Goal: Task Accomplishment & Management: Complete application form

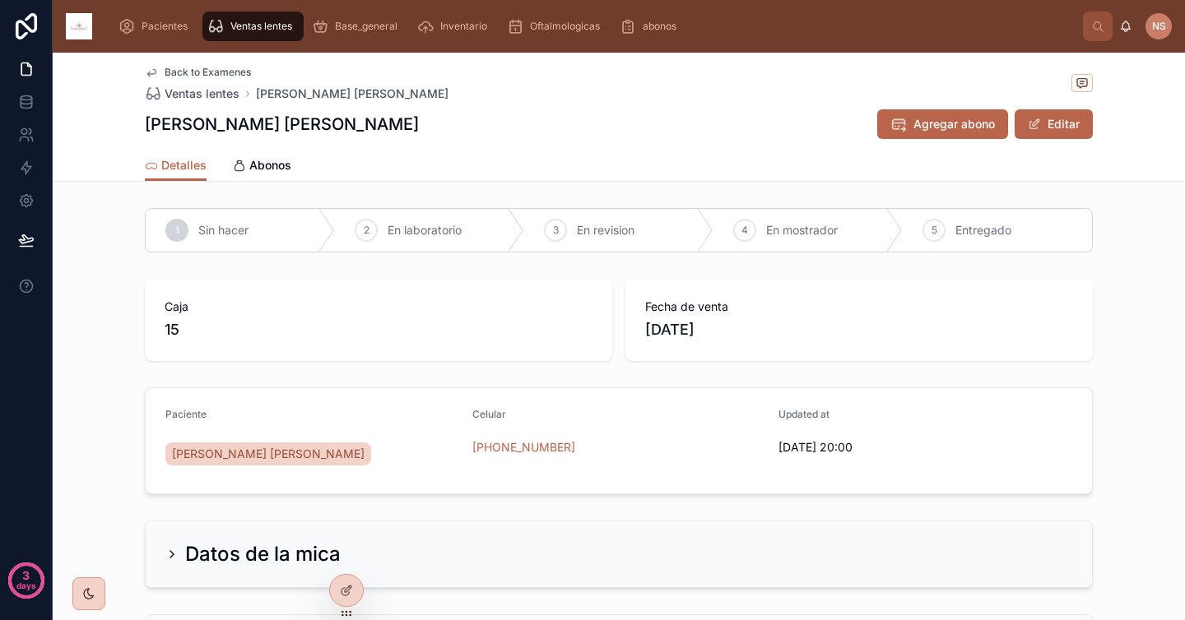
click at [81, 30] on img at bounding box center [79, 26] width 26 height 26
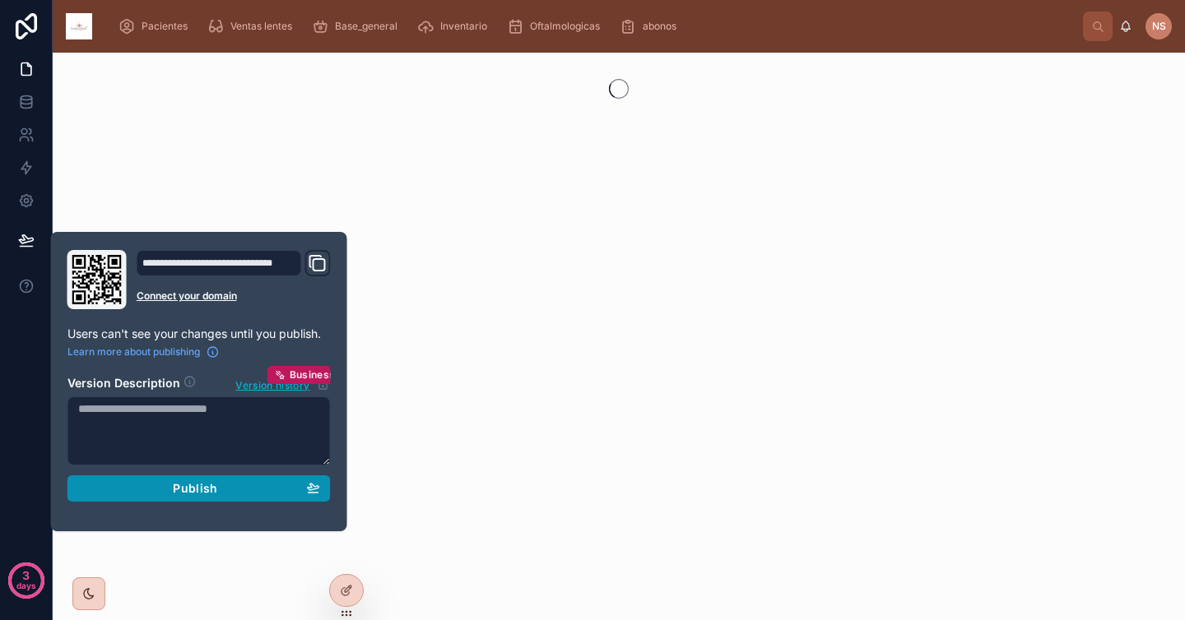
click at [206, 493] on span "Publish" at bounding box center [195, 488] width 44 height 15
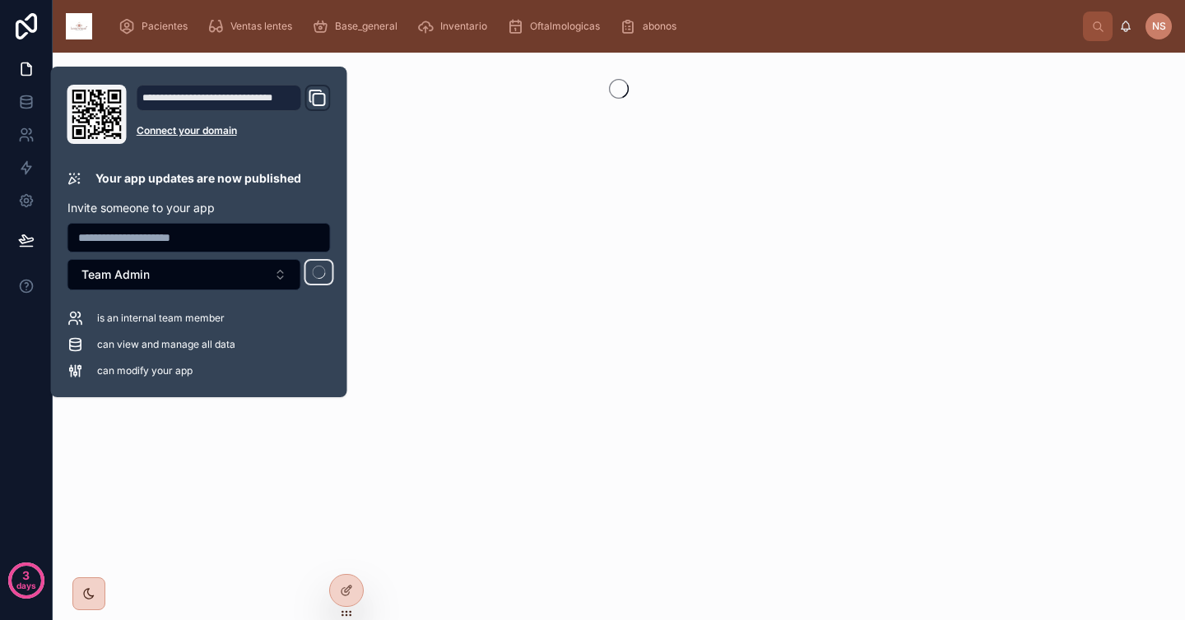
click at [226, 474] on div at bounding box center [619, 337] width 1132 height 568
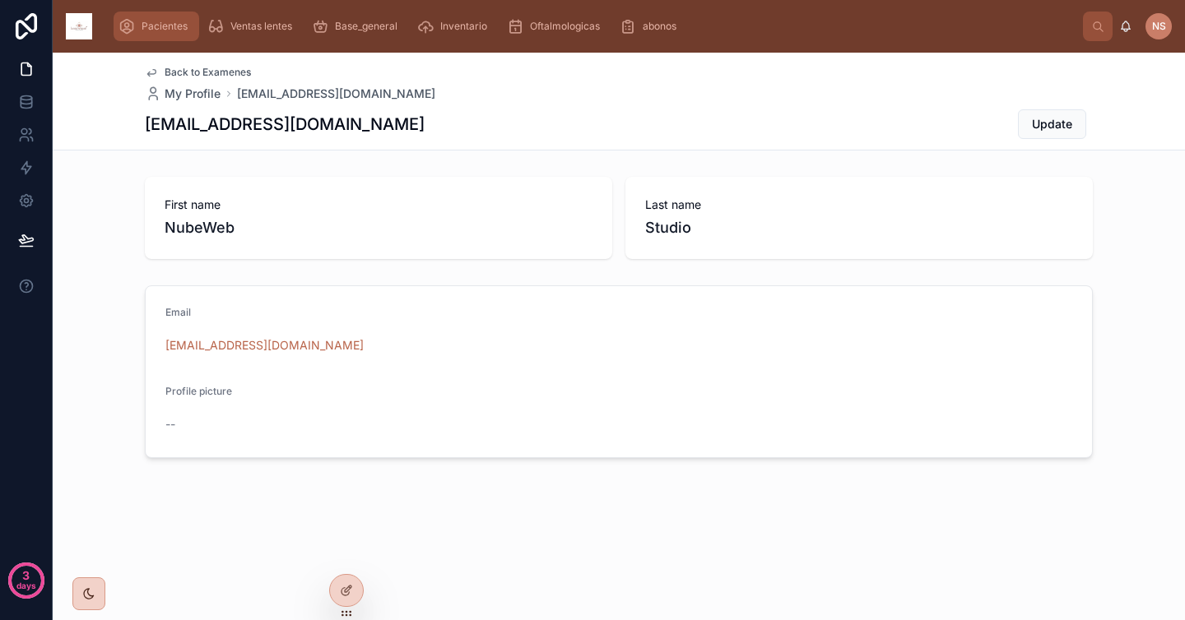
click at [170, 27] on span "Pacientes" at bounding box center [165, 26] width 46 height 13
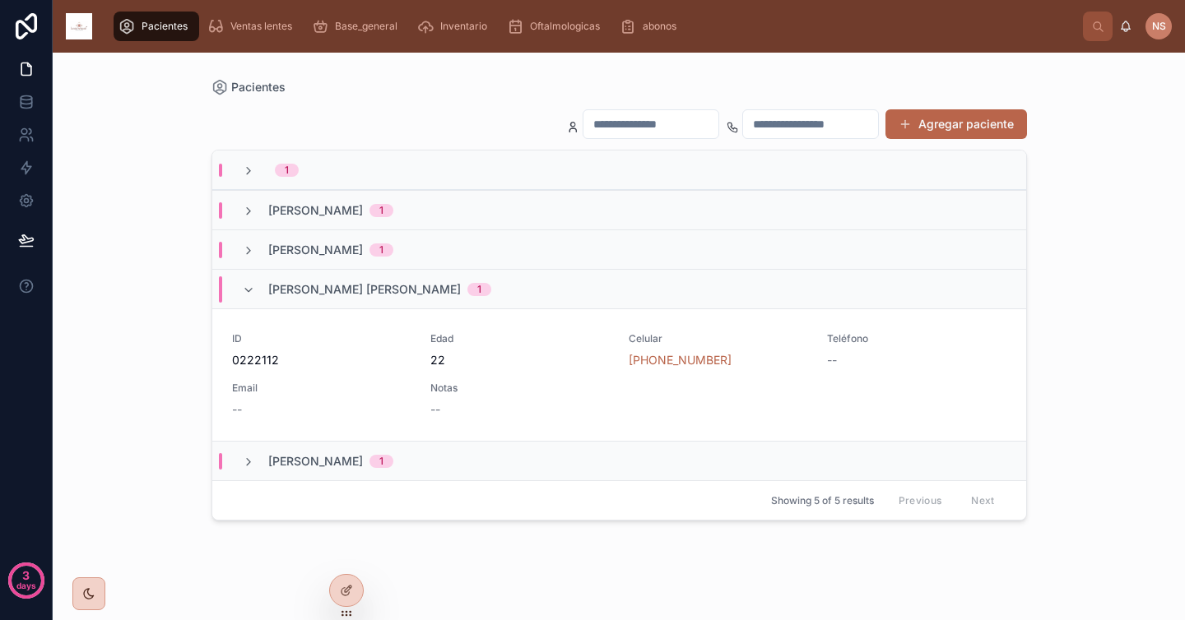
click at [528, 202] on div "[PERSON_NAME] 1" at bounding box center [619, 209] width 814 height 39
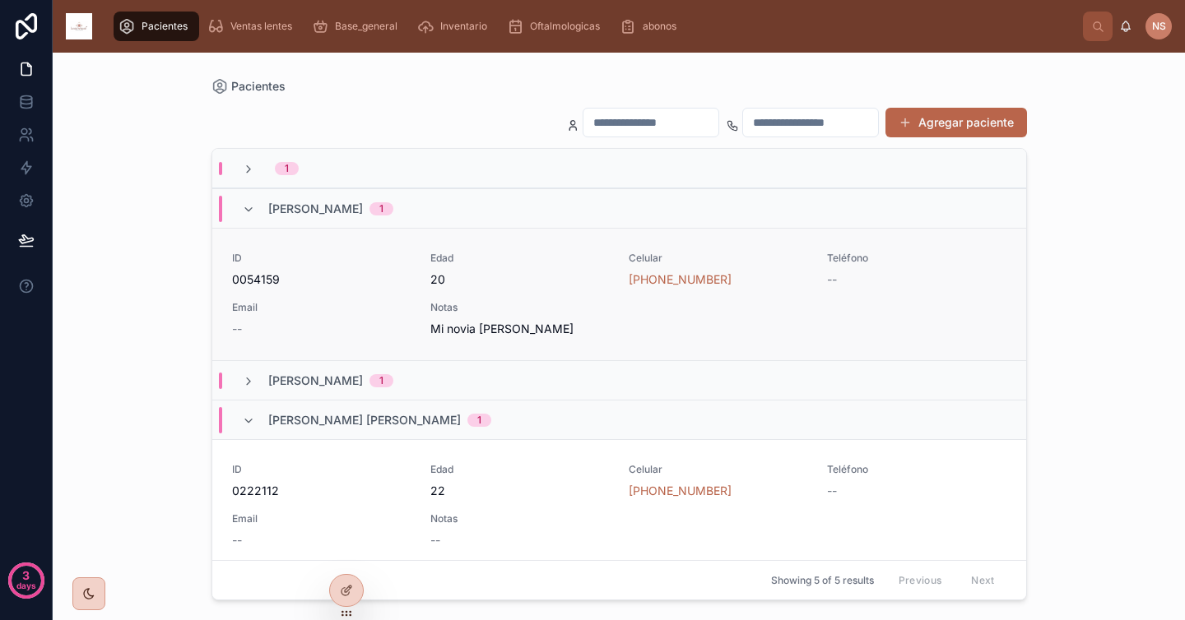
click at [559, 300] on div "ID [PHONE_NUMBER] Edad 20 Celular [PHONE_NUMBER] Teléfono -- Email -- Notas Mi …" at bounding box center [619, 295] width 774 height 86
click at [539, 298] on div "ID [PHONE_NUMBER] Edad 20 Celular [PHONE_NUMBER] Teléfono -- Email -- Notas Mi …" at bounding box center [619, 295] width 774 height 86
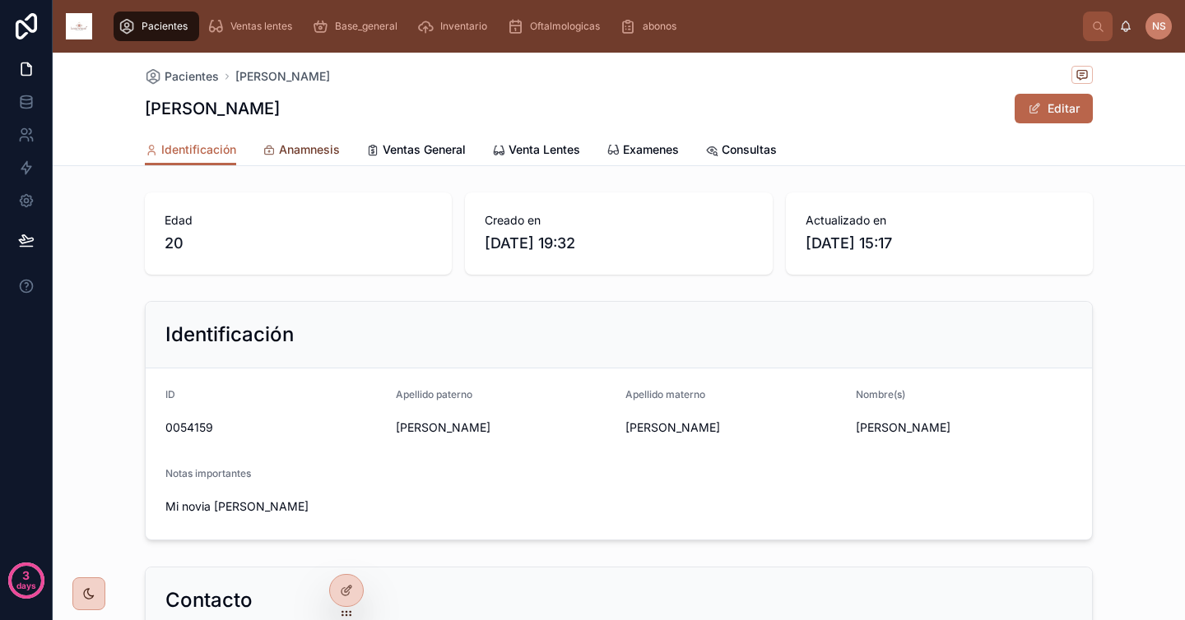
click at [283, 160] on link "Anamnesis" at bounding box center [300, 151] width 77 height 33
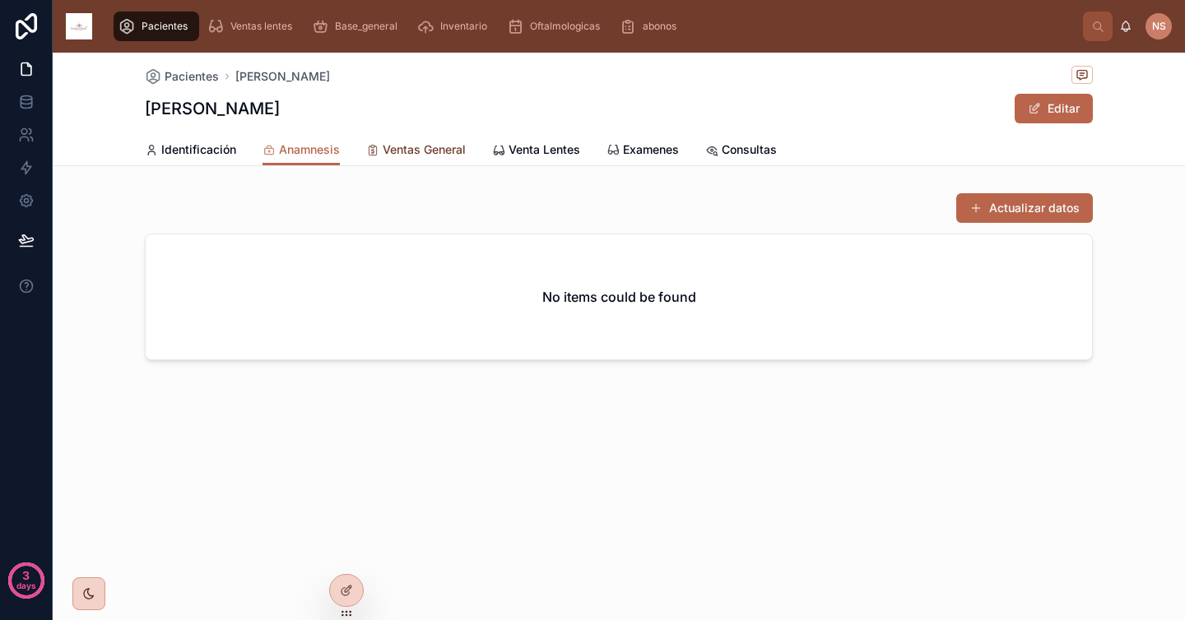
click at [425, 152] on span "Ventas General" at bounding box center [424, 150] width 83 height 16
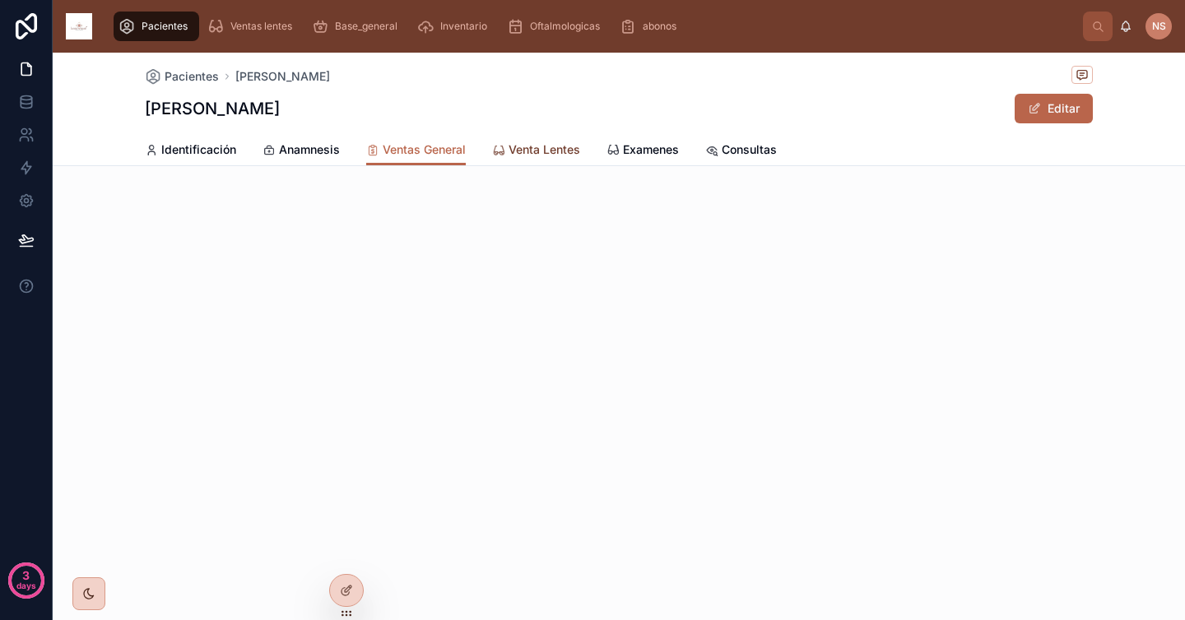
click at [556, 151] on span "Venta Lentes" at bounding box center [544, 150] width 72 height 16
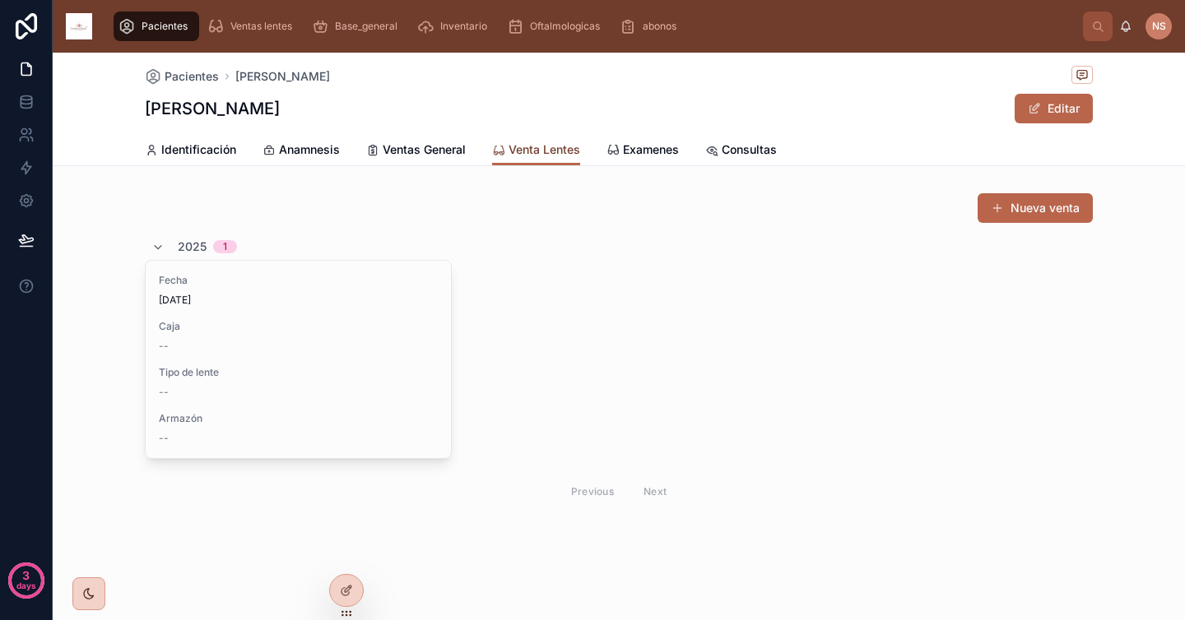
scroll to position [2, 0]
click at [642, 152] on span "Examenes" at bounding box center [651, 150] width 56 height 16
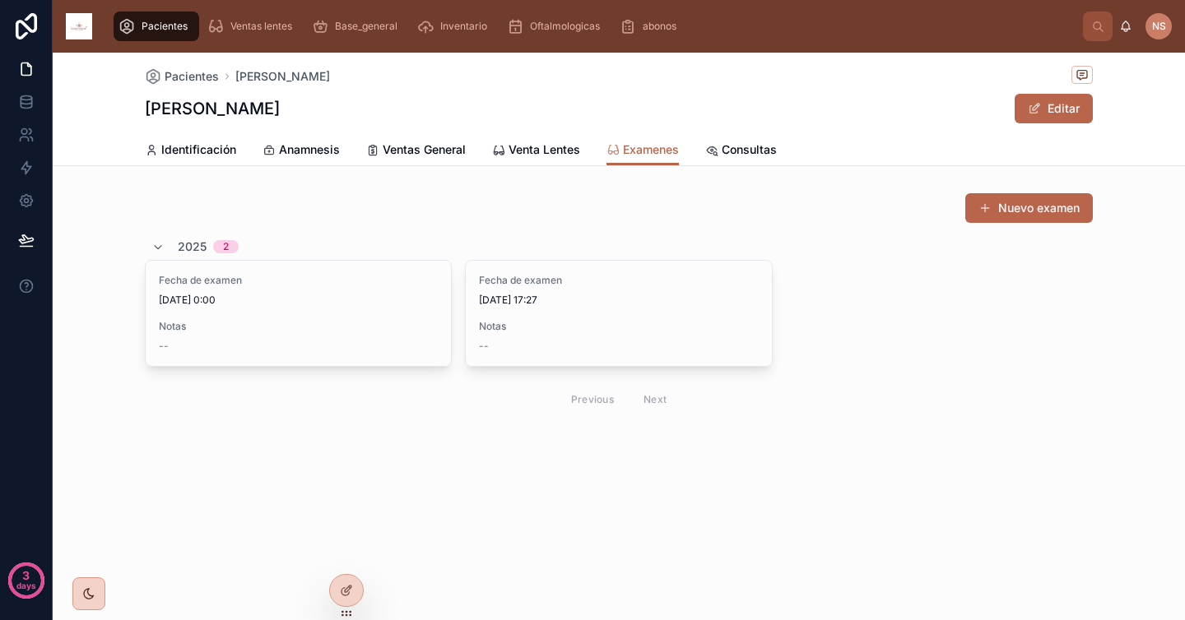
click at [1018, 216] on button "Nuevo examen" at bounding box center [1029, 208] width 128 height 30
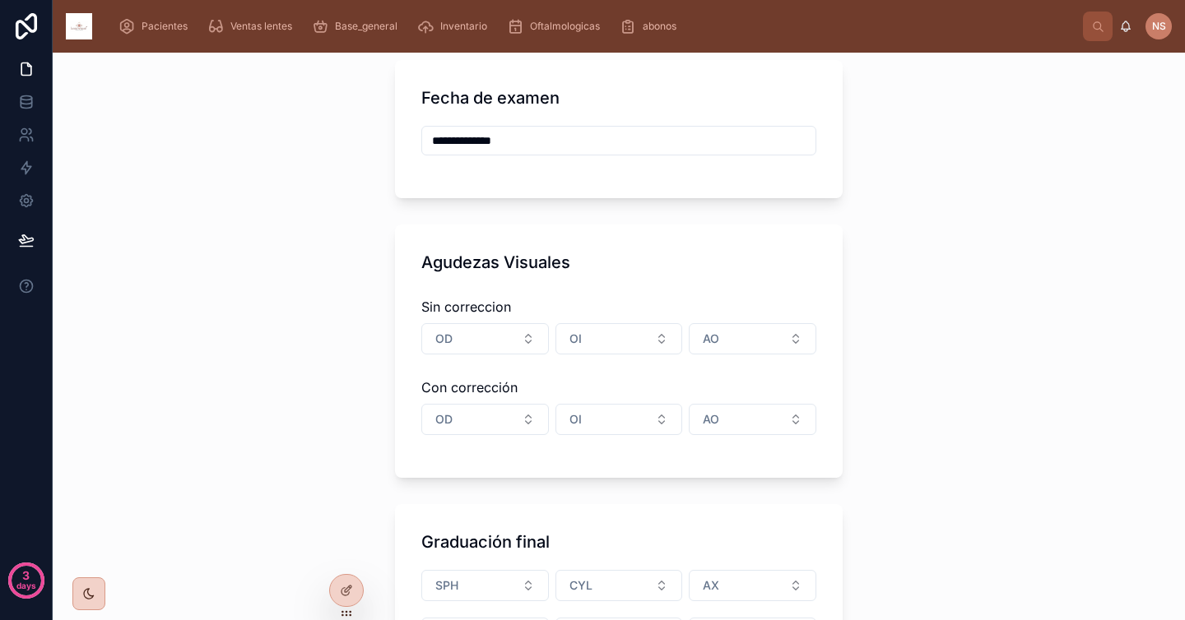
scroll to position [137, 0]
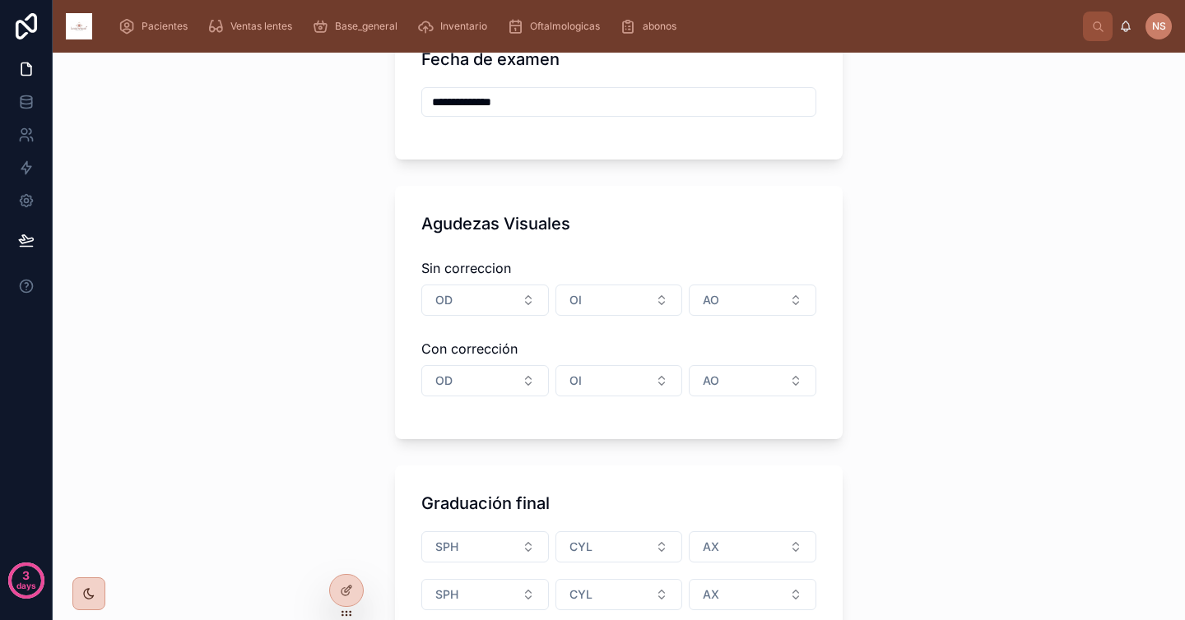
click at [496, 281] on div "Sin correccion OD OI AO Con corrección OD OI AO" at bounding box center [618, 332] width 395 height 161
click at [489, 294] on button "OD" at bounding box center [485, 300] width 128 height 31
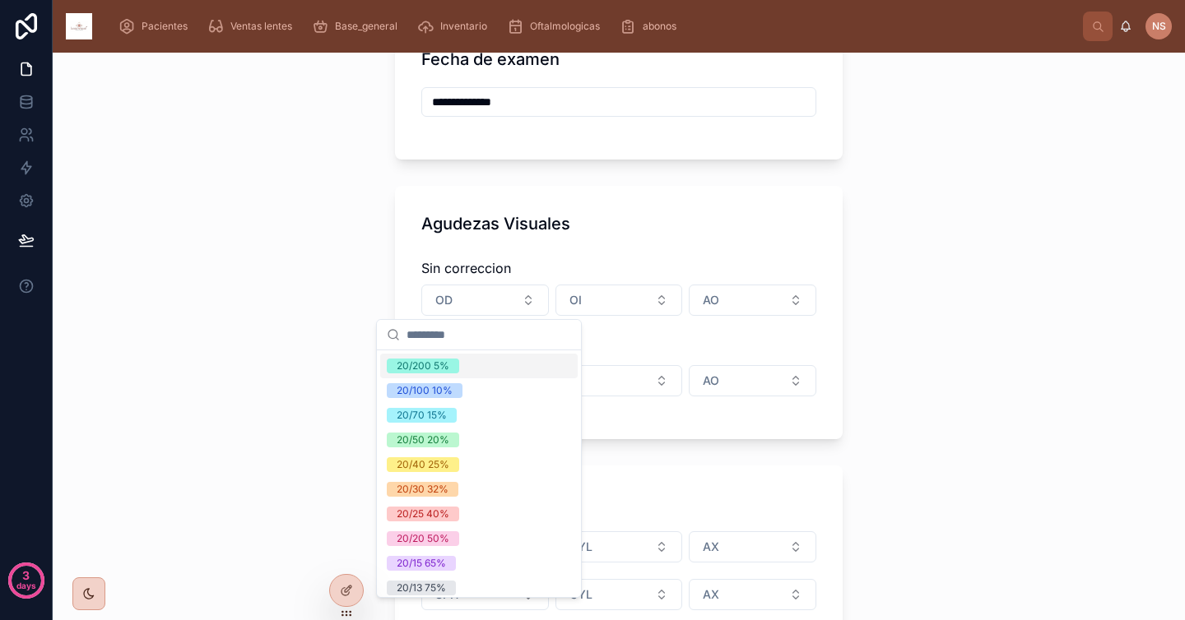
click at [481, 360] on div "20/200 5%" at bounding box center [478, 366] width 197 height 25
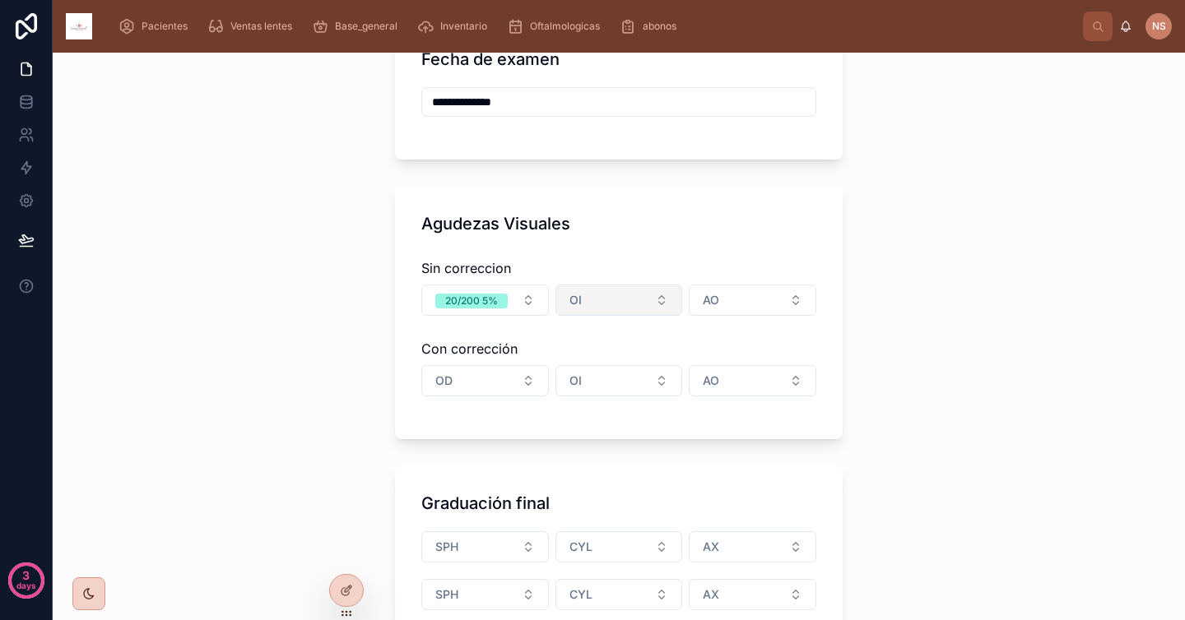
click at [594, 307] on button "OI" at bounding box center [619, 300] width 128 height 31
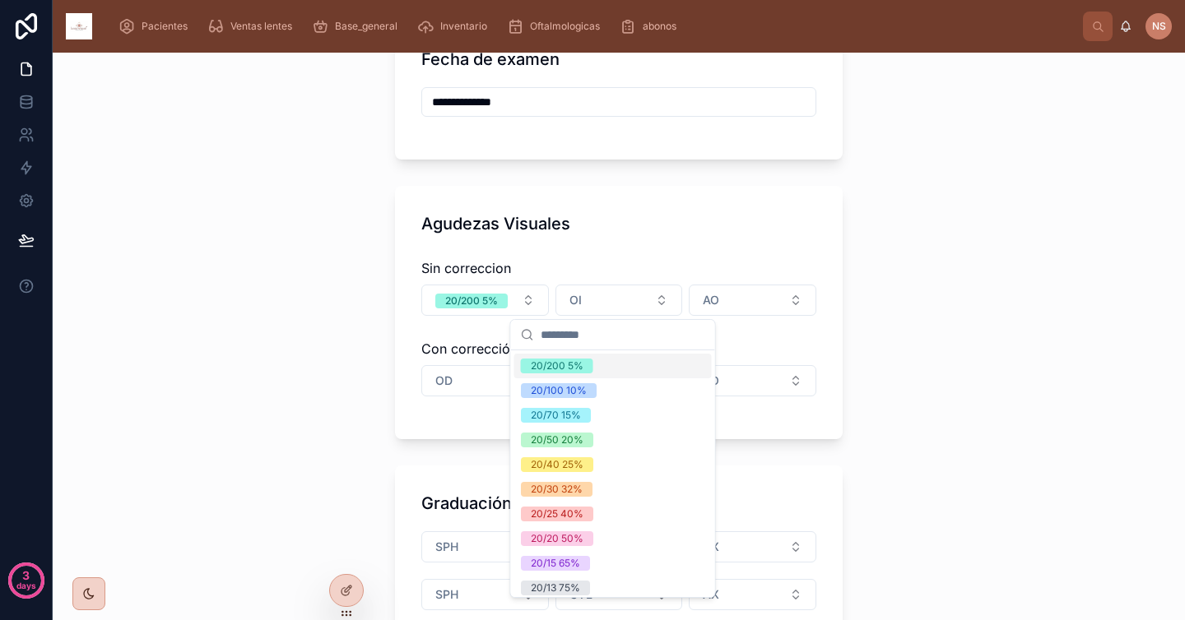
click at [573, 366] on div "20/200 5%" at bounding box center [557, 366] width 53 height 15
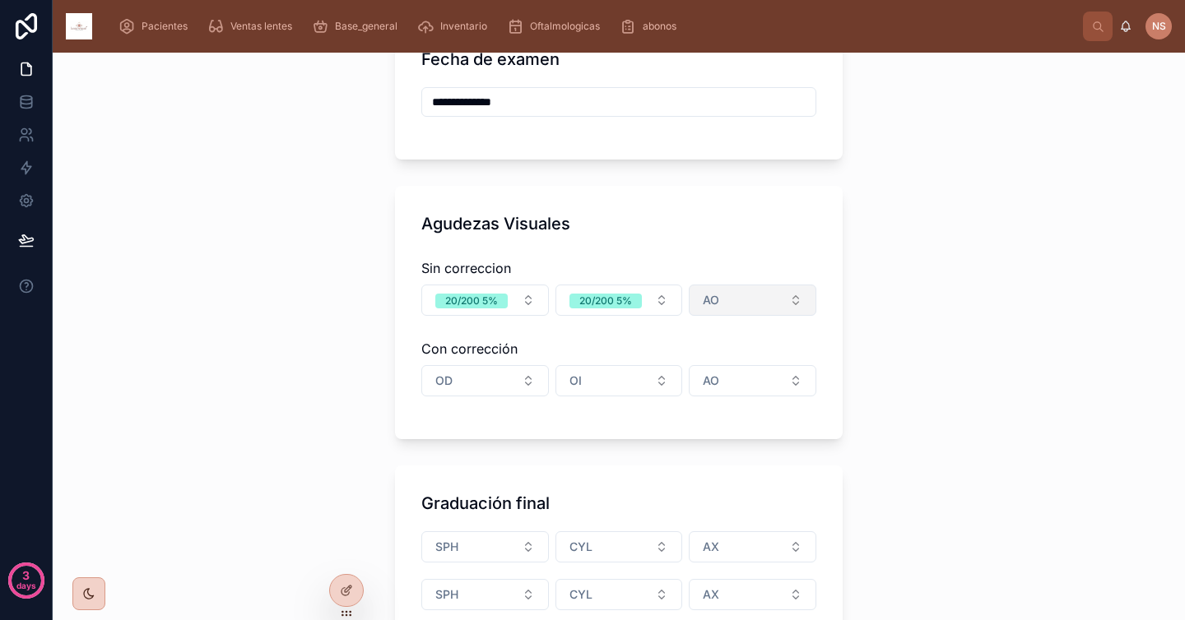
click at [708, 297] on span "AO" at bounding box center [711, 300] width 16 height 16
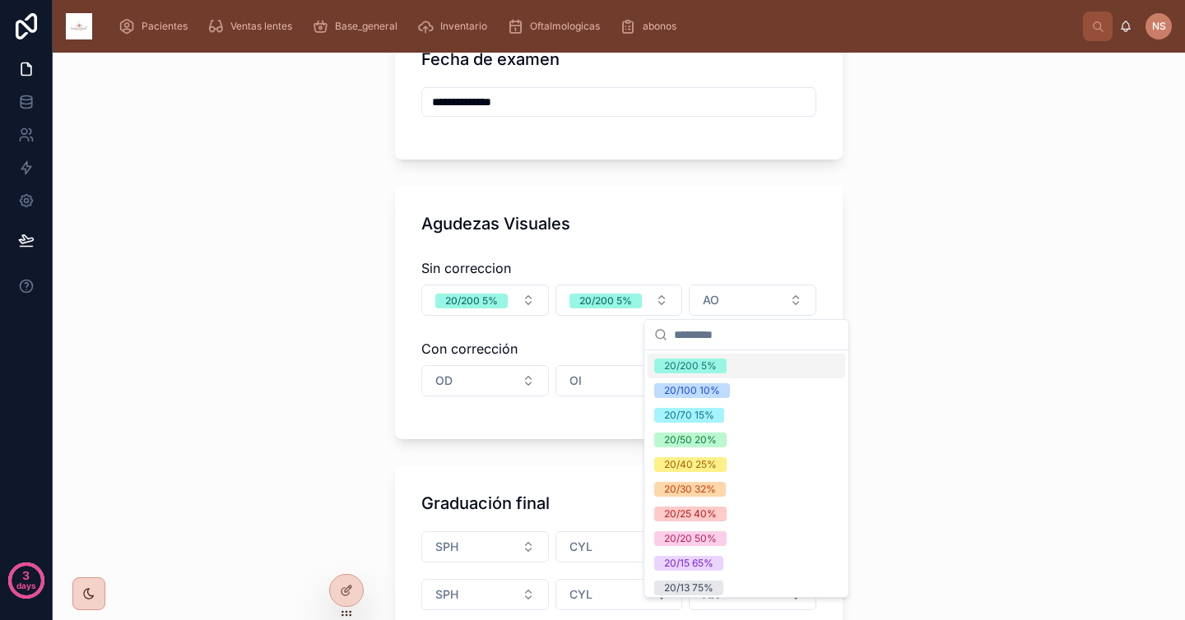
click at [704, 369] on div "20/200 5%" at bounding box center [690, 366] width 53 height 15
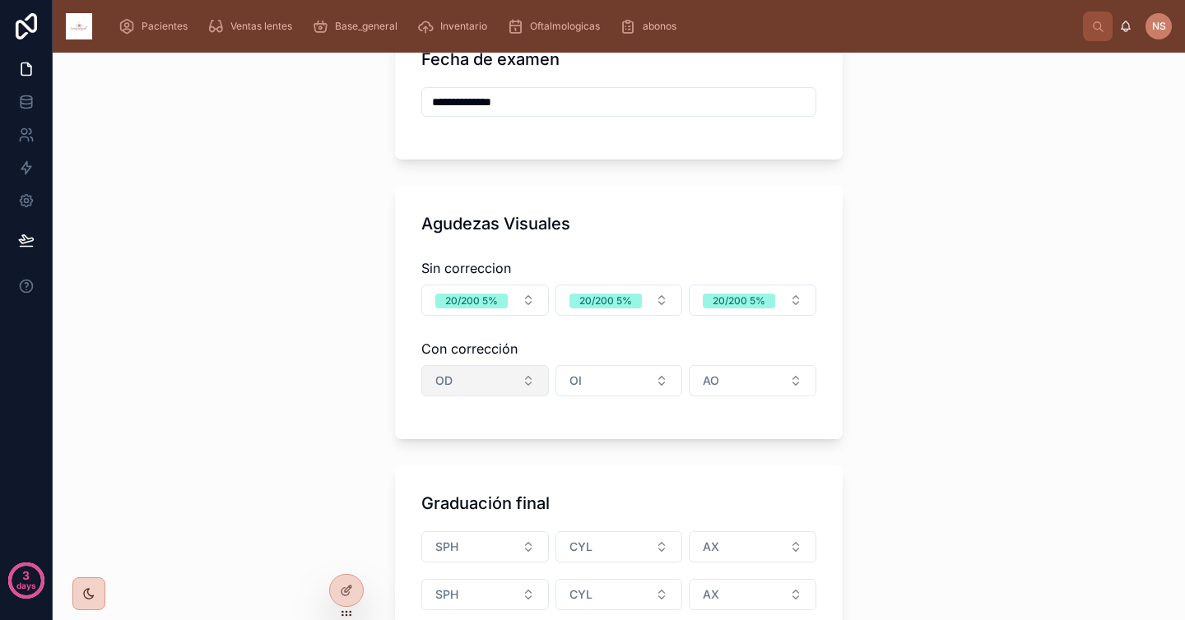
click at [513, 382] on button "OD" at bounding box center [485, 380] width 128 height 31
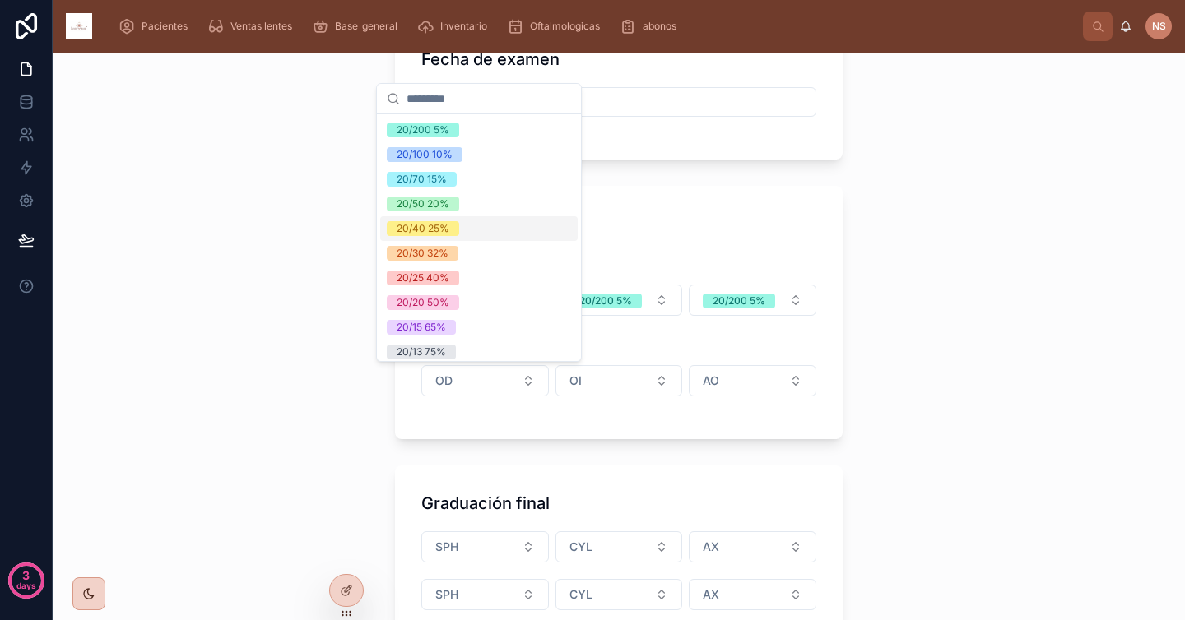
click at [916, 341] on div "**********" at bounding box center [619, 337] width 1132 height 568
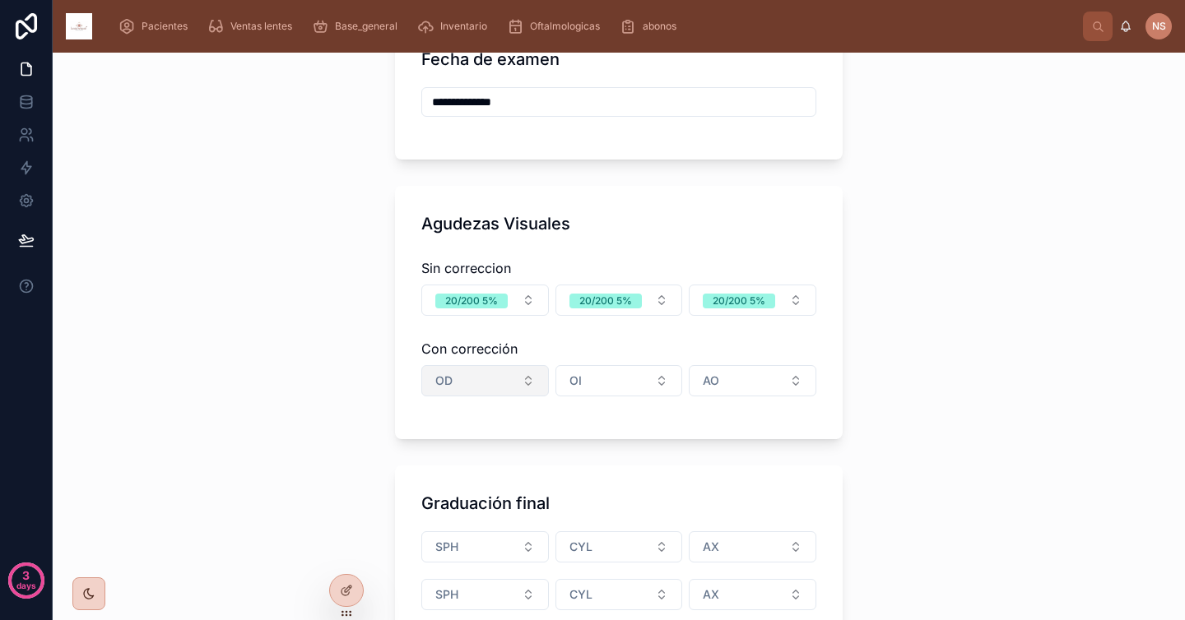
click at [484, 389] on button "OD" at bounding box center [485, 380] width 128 height 31
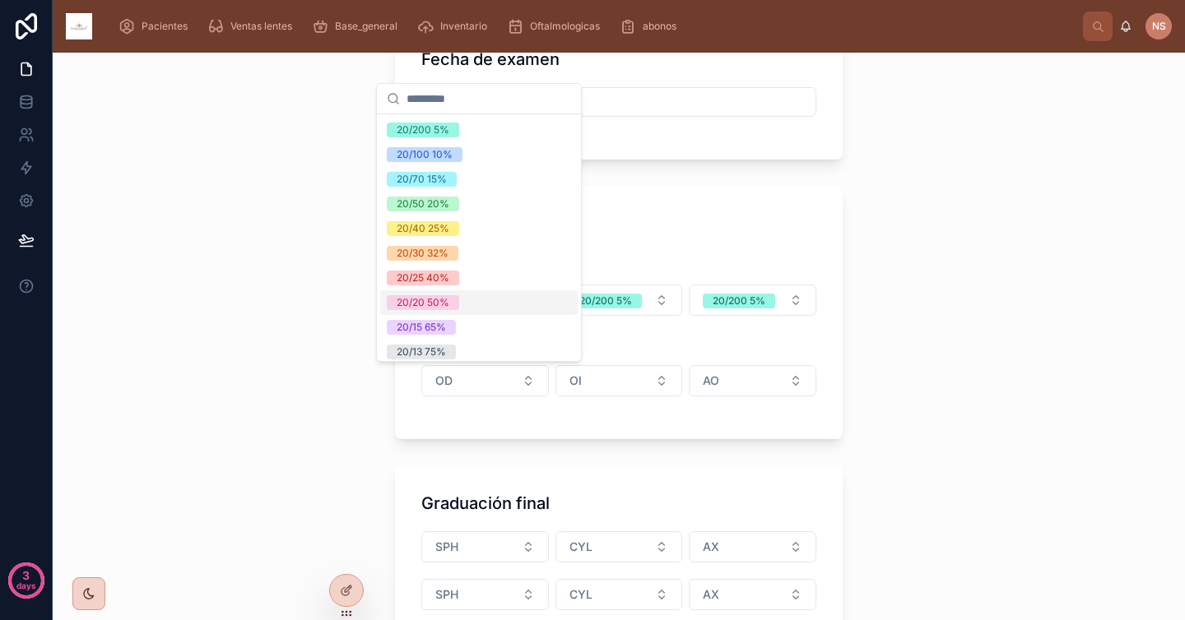
click at [467, 286] on div "20/25 40%" at bounding box center [478, 278] width 197 height 25
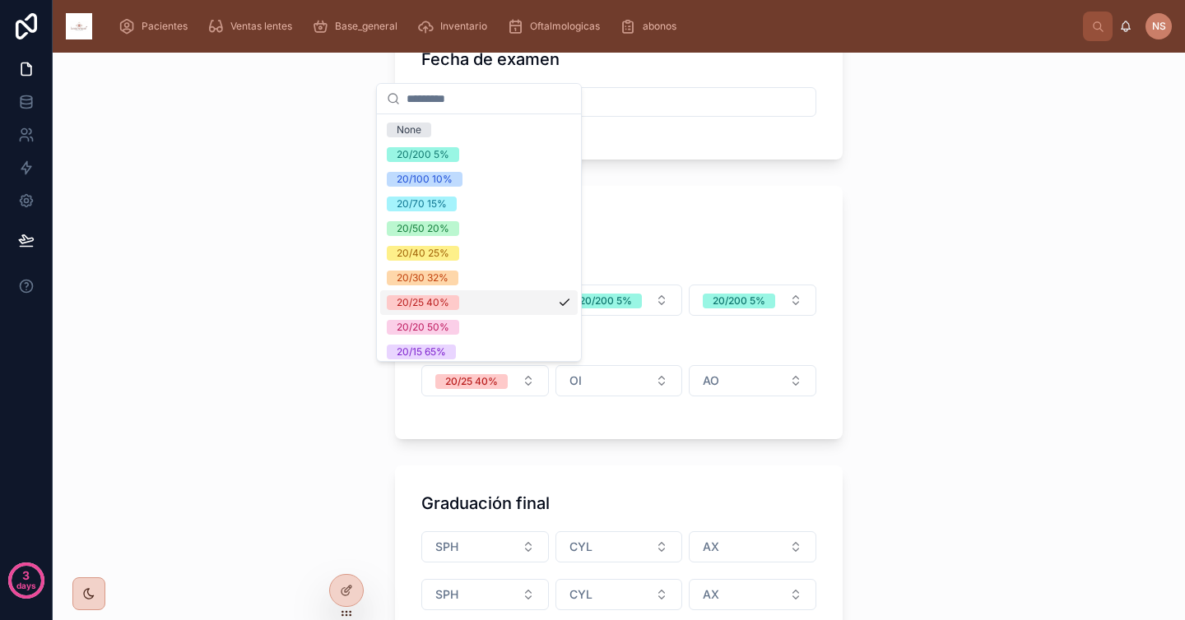
type input "**********"
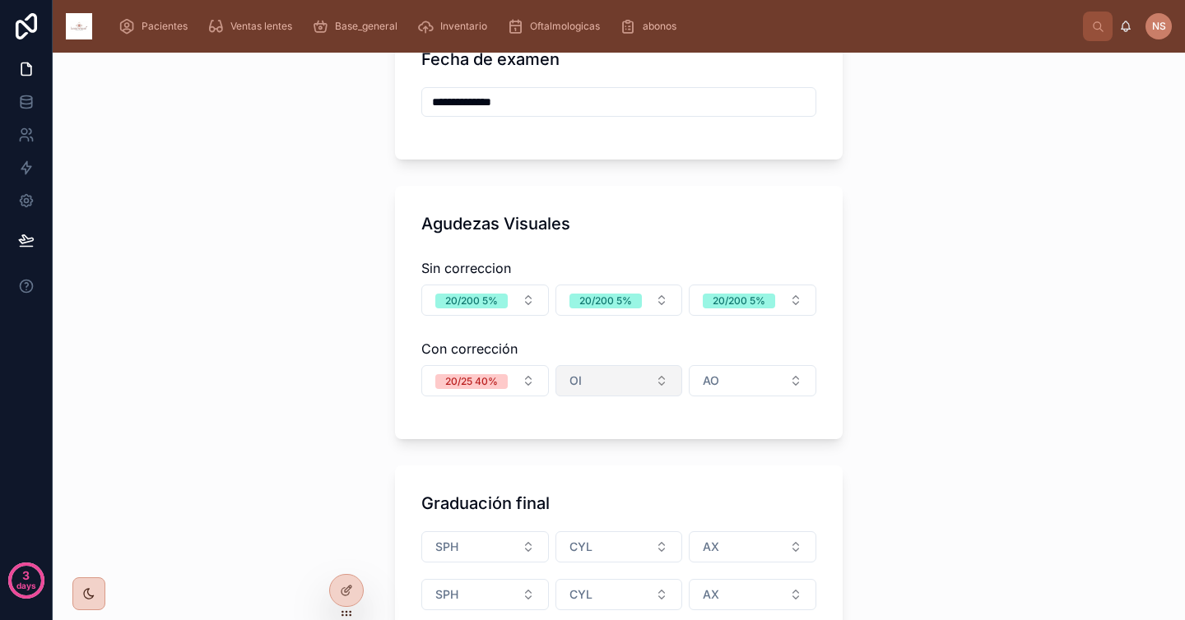
click at [600, 382] on button "OI" at bounding box center [619, 380] width 128 height 31
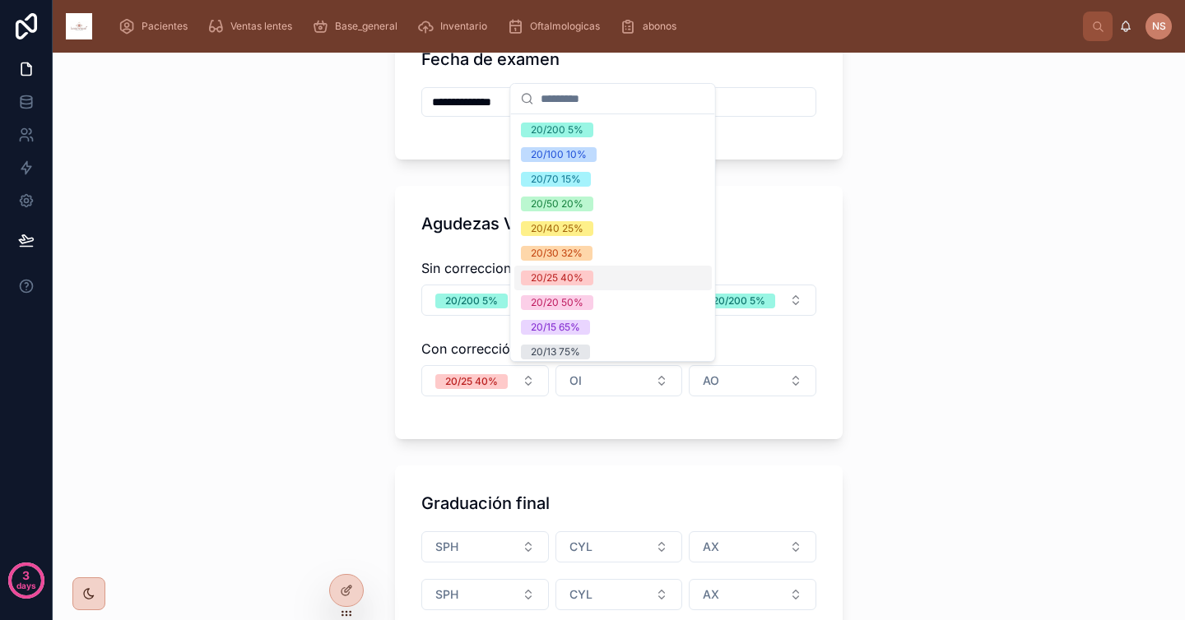
click at [592, 275] on span "20/25 40%" at bounding box center [557, 278] width 72 height 15
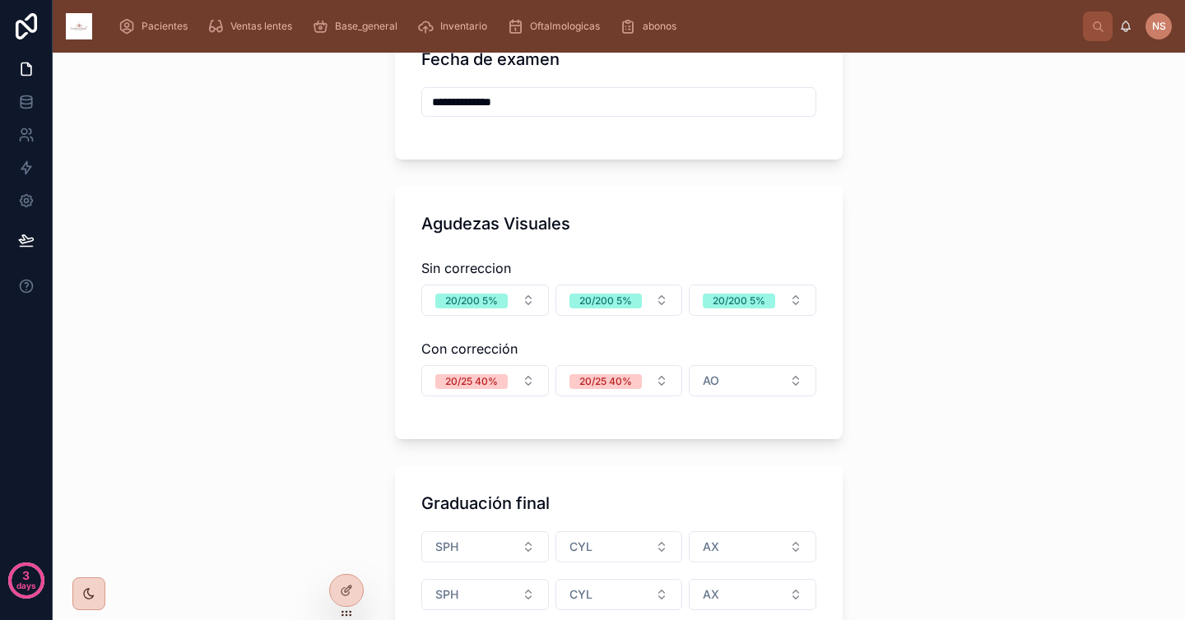
click at [698, 397] on div "Sin correccion 20/200 5% 20/200 5% 20/200 5% Con corrección 20/25 40% 20/25 40%…" at bounding box center [618, 332] width 395 height 161
click at [708, 385] on span "AO" at bounding box center [711, 381] width 16 height 16
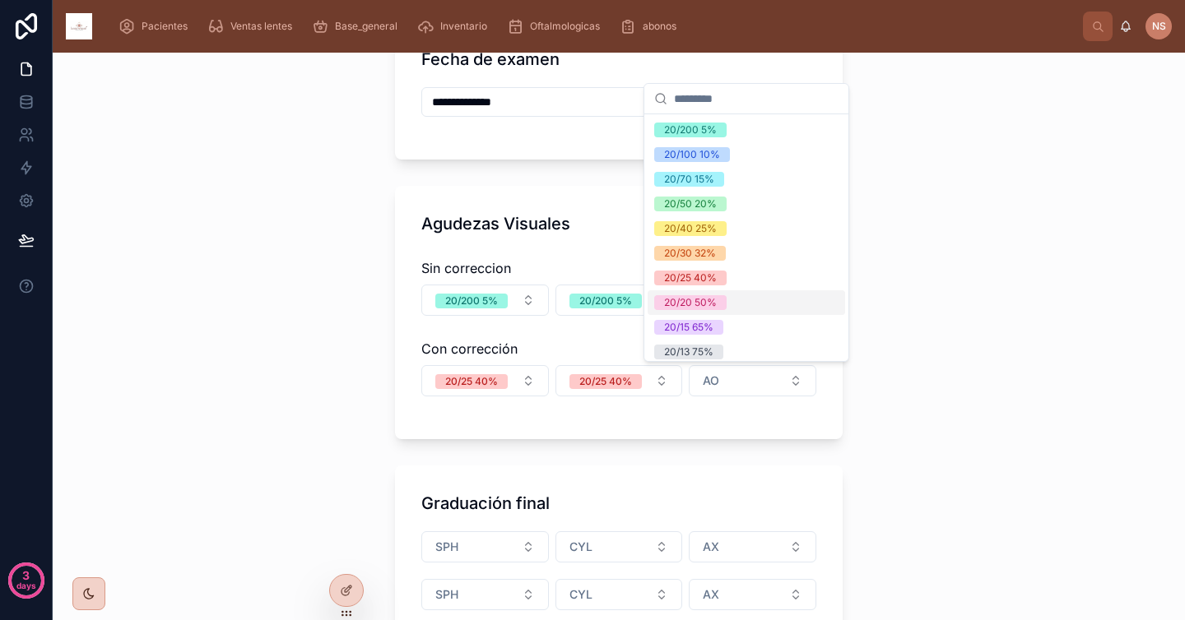
click at [715, 305] on div "20/20 50%" at bounding box center [690, 302] width 53 height 15
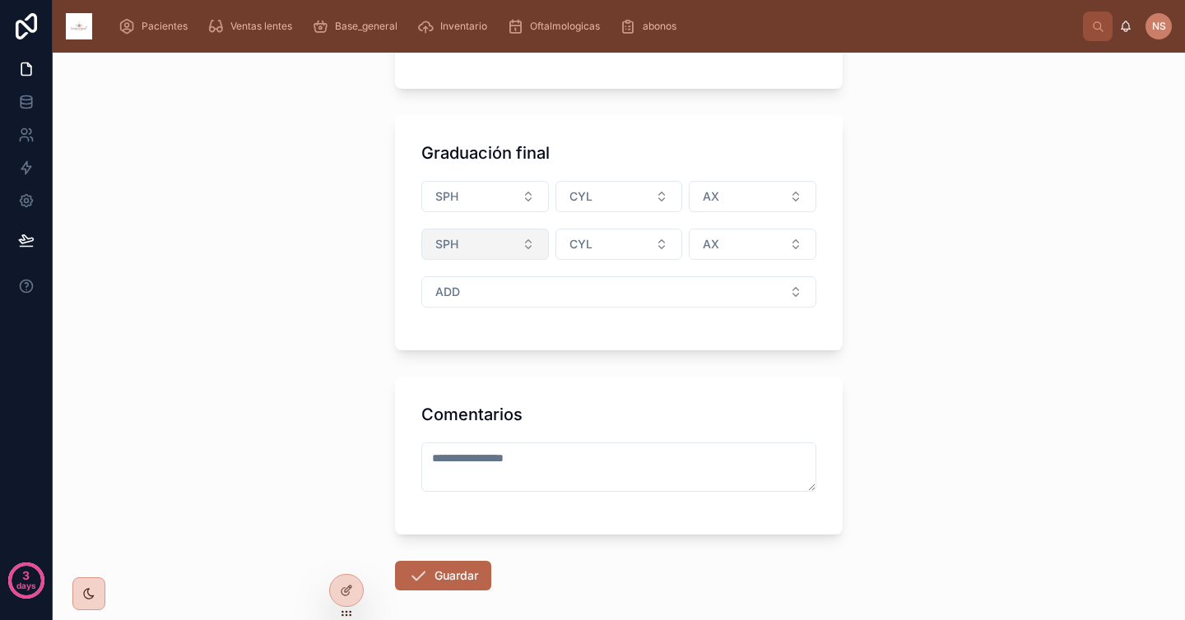
scroll to position [497, 0]
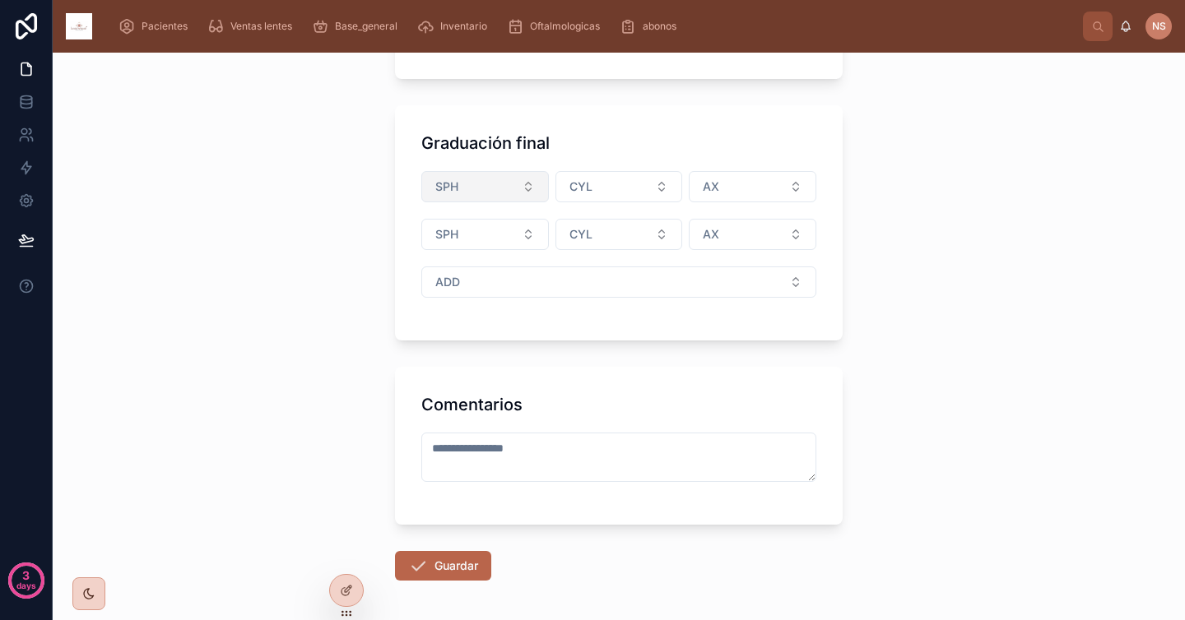
click at [495, 182] on button "SPH" at bounding box center [485, 186] width 128 height 31
click at [464, 252] on div "-0.50" at bounding box center [478, 252] width 197 height 25
click at [462, 225] on button "SPH" at bounding box center [485, 234] width 128 height 31
click at [434, 304] on div "-0.50" at bounding box center [478, 300] width 197 height 25
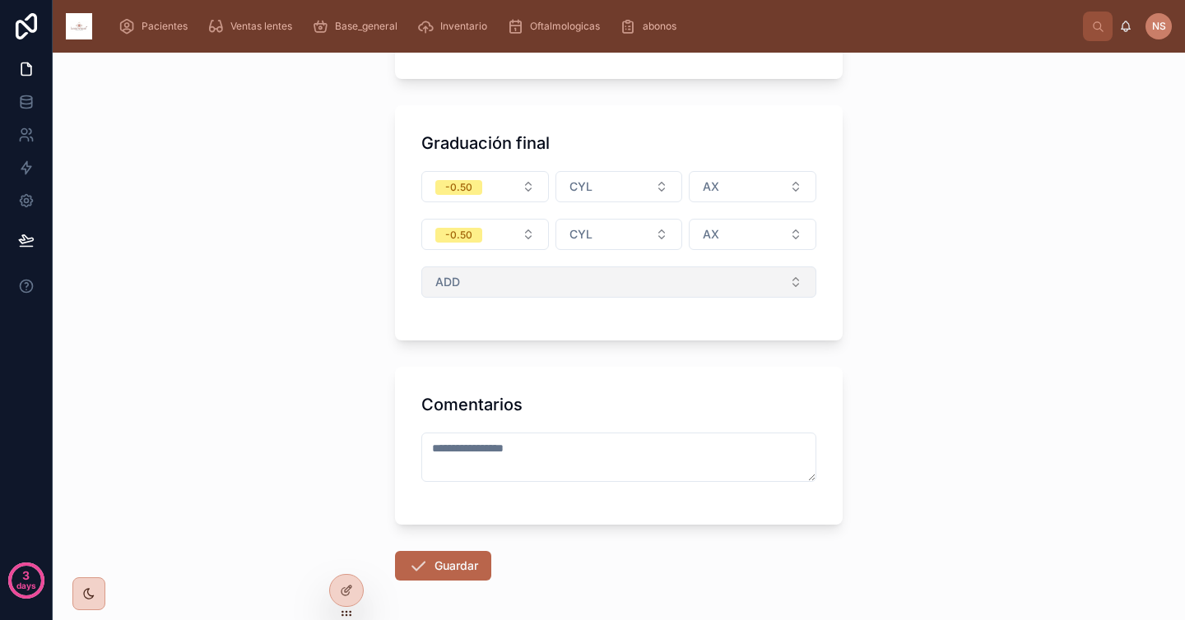
click at [488, 281] on button "ADD" at bounding box center [618, 282] width 395 height 31
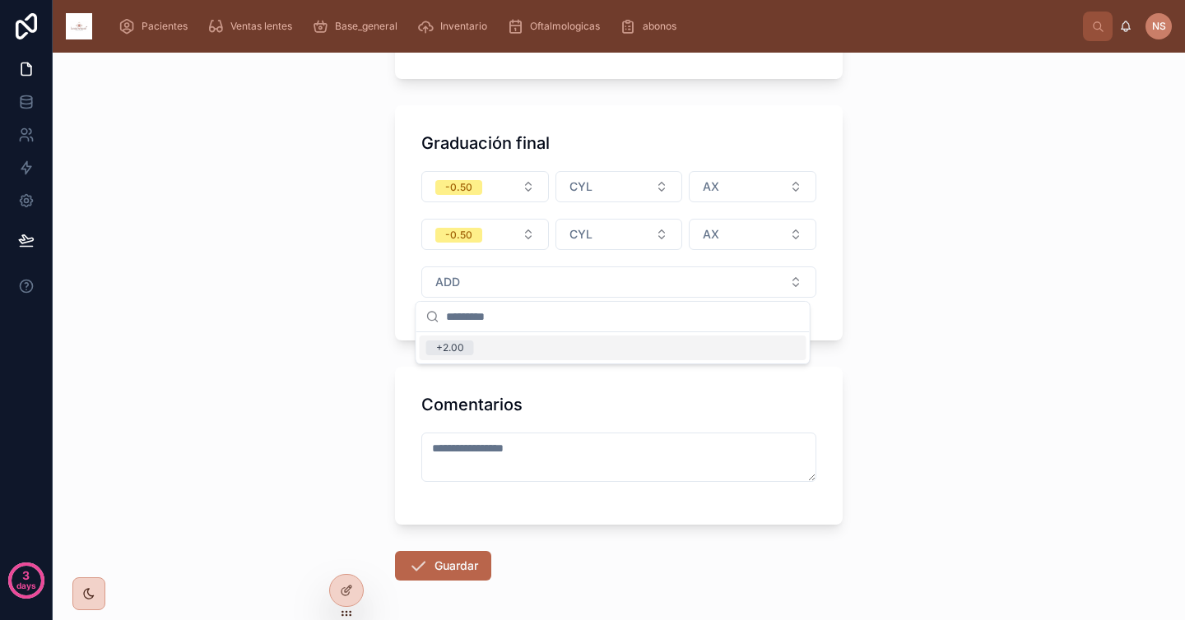
click at [382, 304] on div "**********" at bounding box center [619, 121] width 474 height 1130
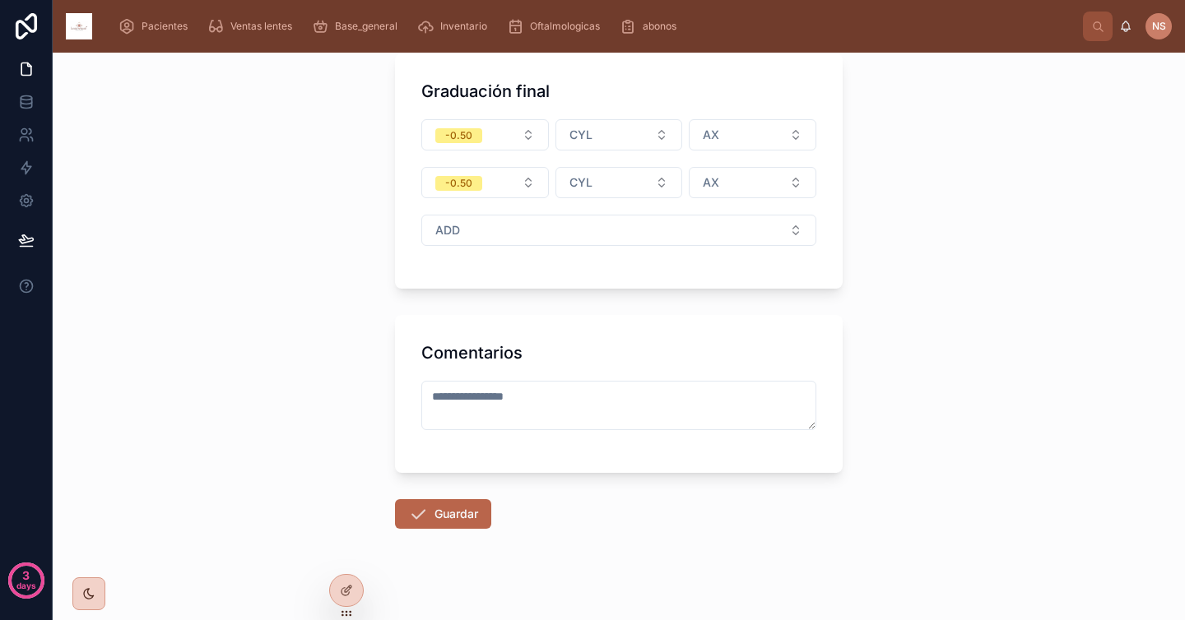
scroll to position [563, 0]
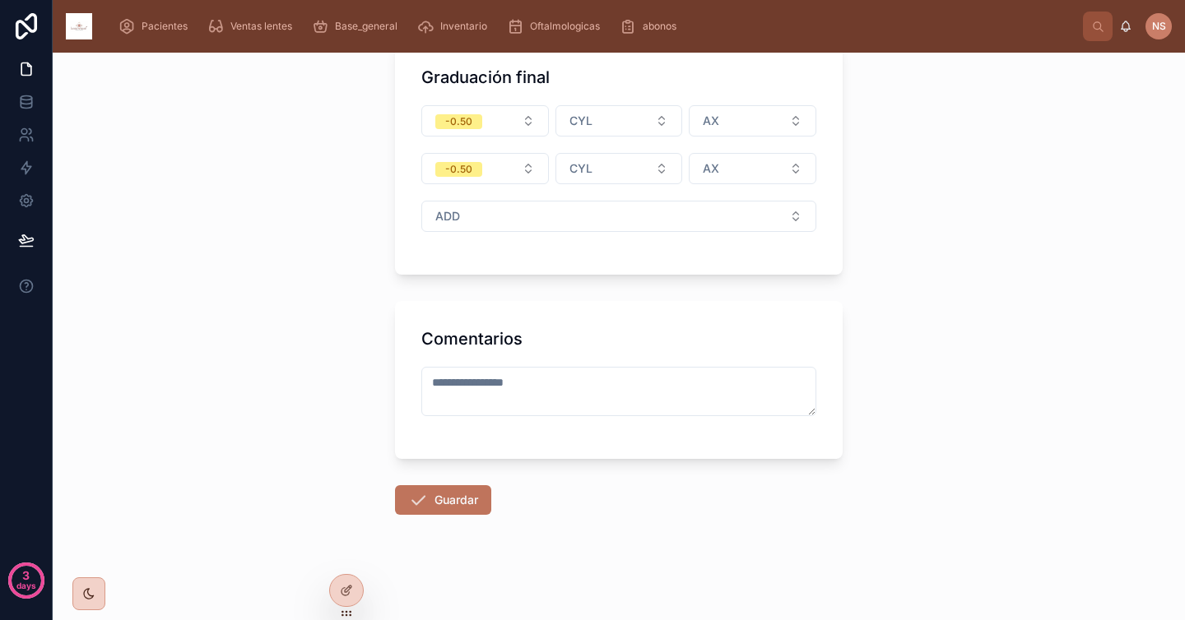
click at [471, 497] on button "Guardar" at bounding box center [443, 500] width 96 height 30
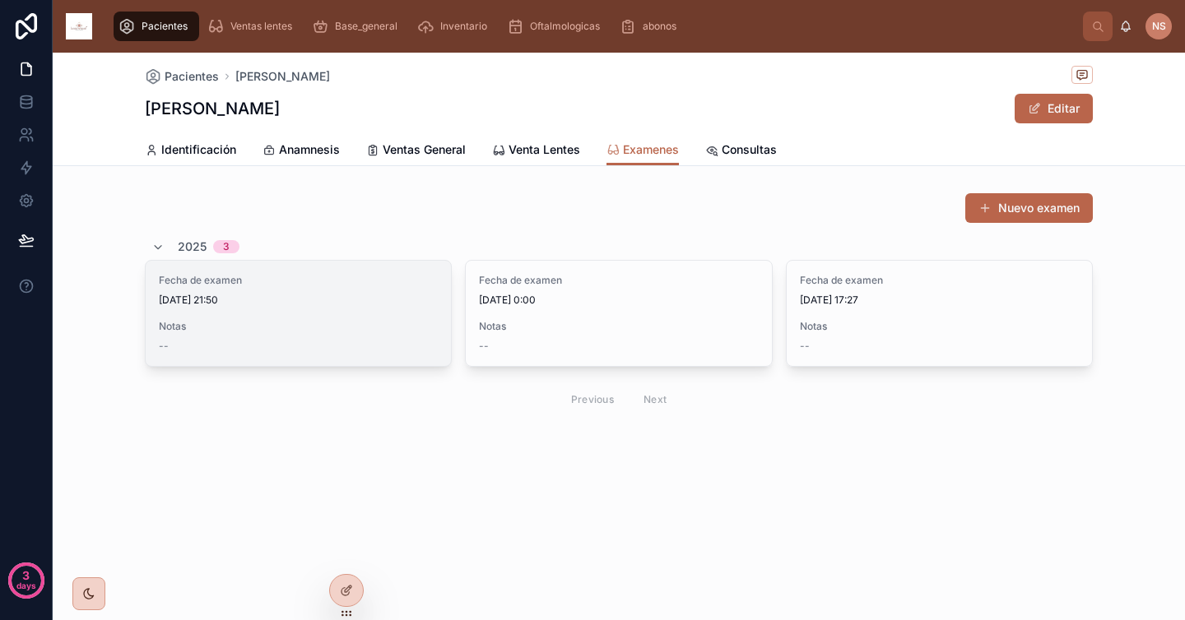
click at [270, 319] on div "Fecha de examen [DATE] 21:50 Notas --" at bounding box center [298, 313] width 305 height 105
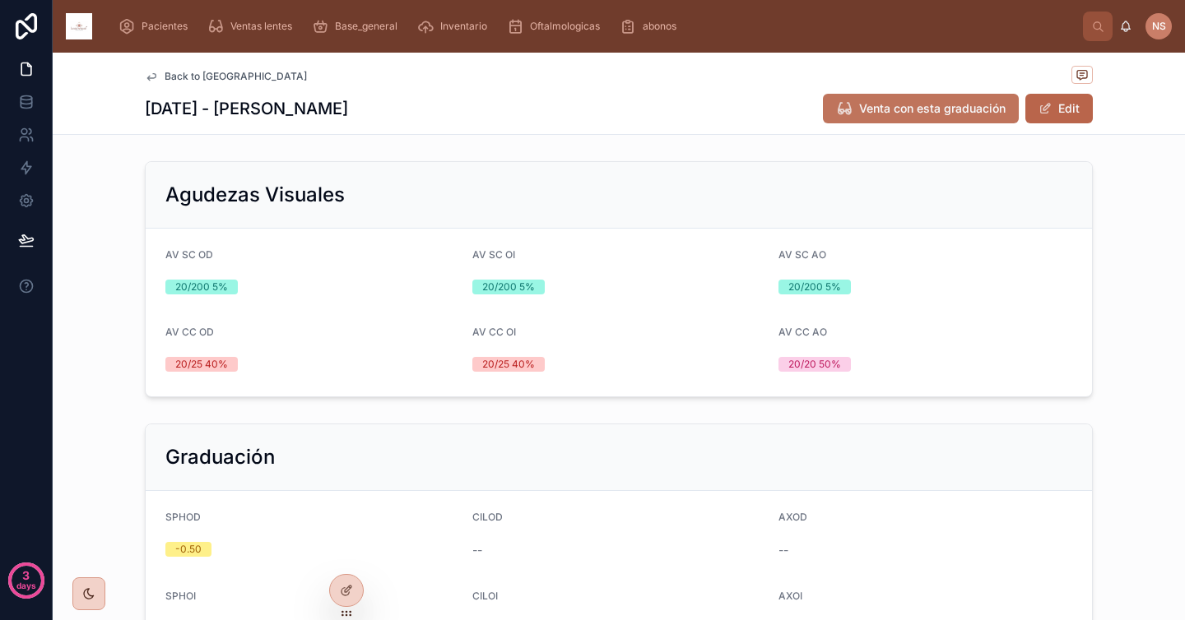
click at [886, 109] on span "Venta con esta graduación" at bounding box center [932, 108] width 146 height 16
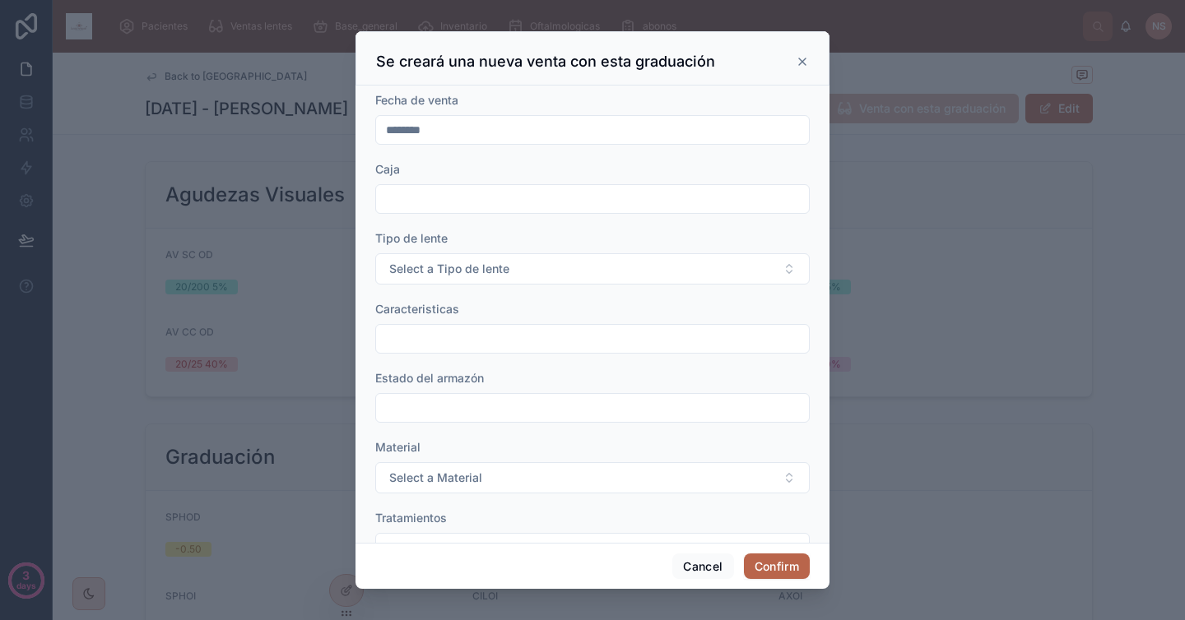
click at [462, 199] on input "text" at bounding box center [592, 199] width 433 height 23
type input "**"
click at [453, 253] on button "Select a Tipo de lente" at bounding box center [592, 268] width 434 height 31
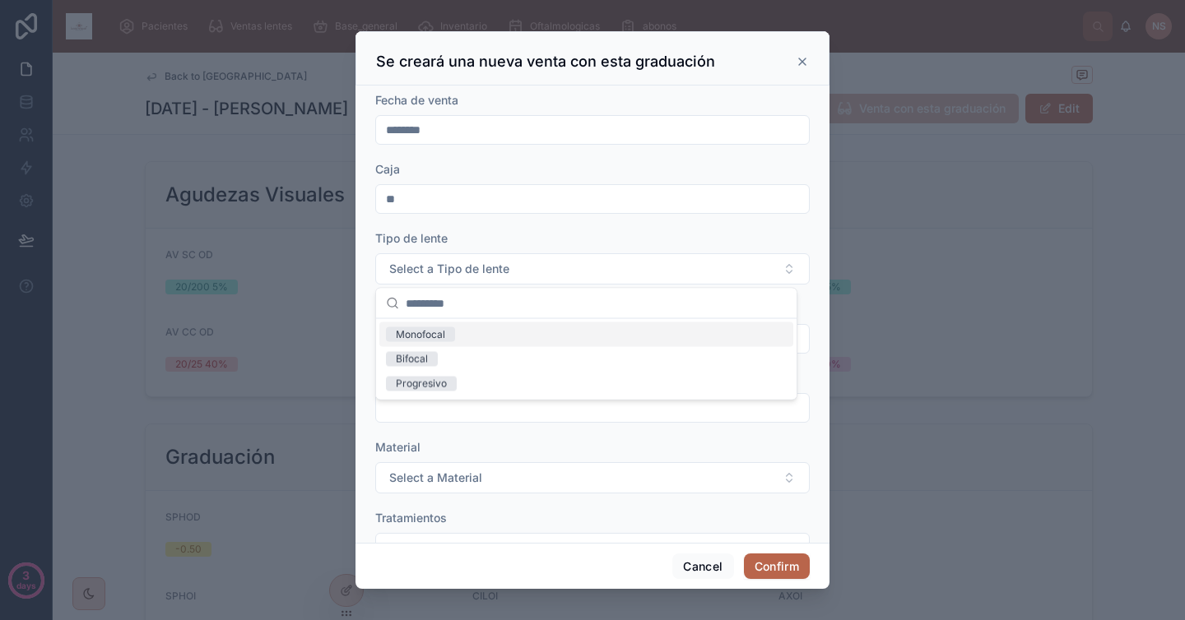
click at [469, 335] on div "Monofocal" at bounding box center [586, 335] width 414 height 25
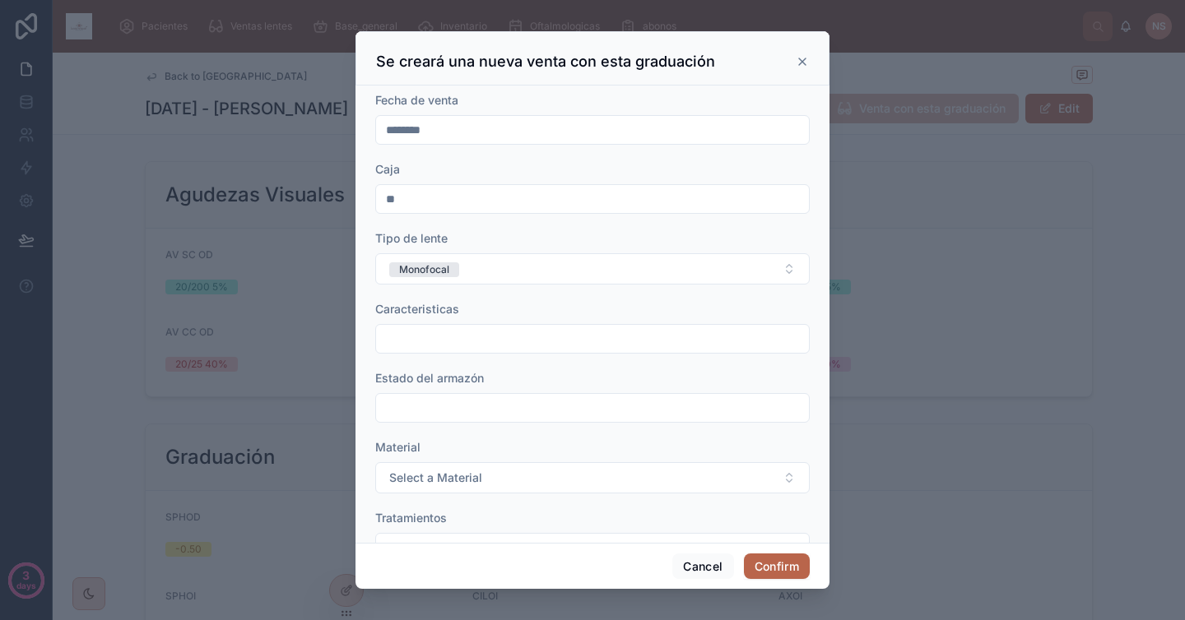
click at [465, 334] on input "text" at bounding box center [592, 338] width 433 height 23
type input "**********"
click at [476, 401] on input "text" at bounding box center [592, 408] width 433 height 23
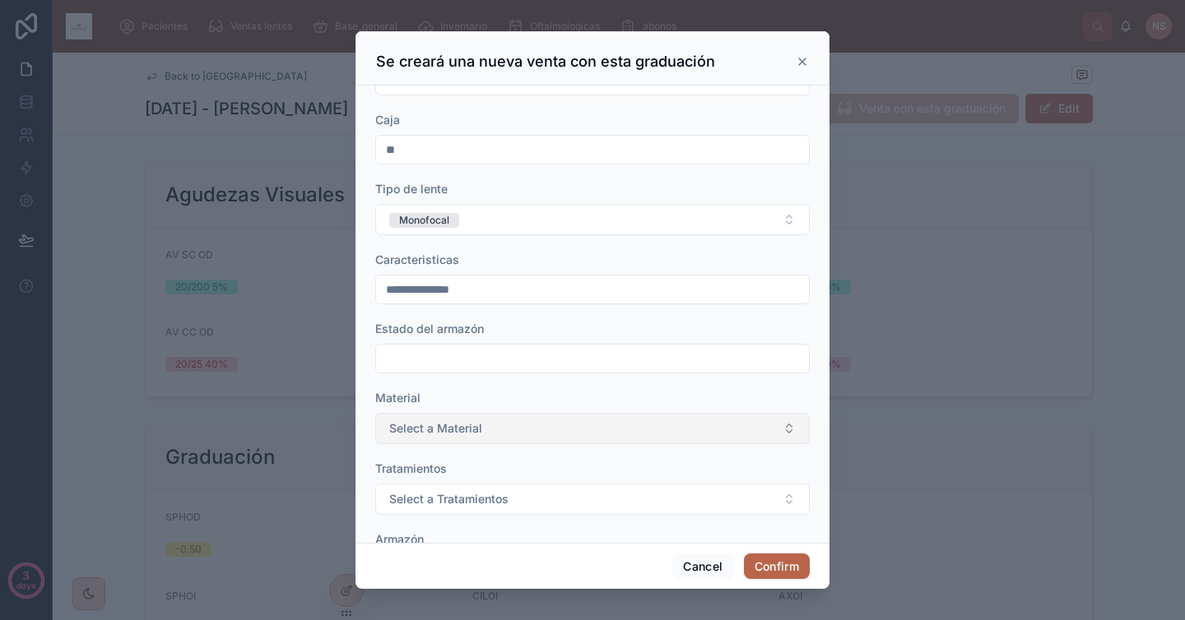
scroll to position [58, 0]
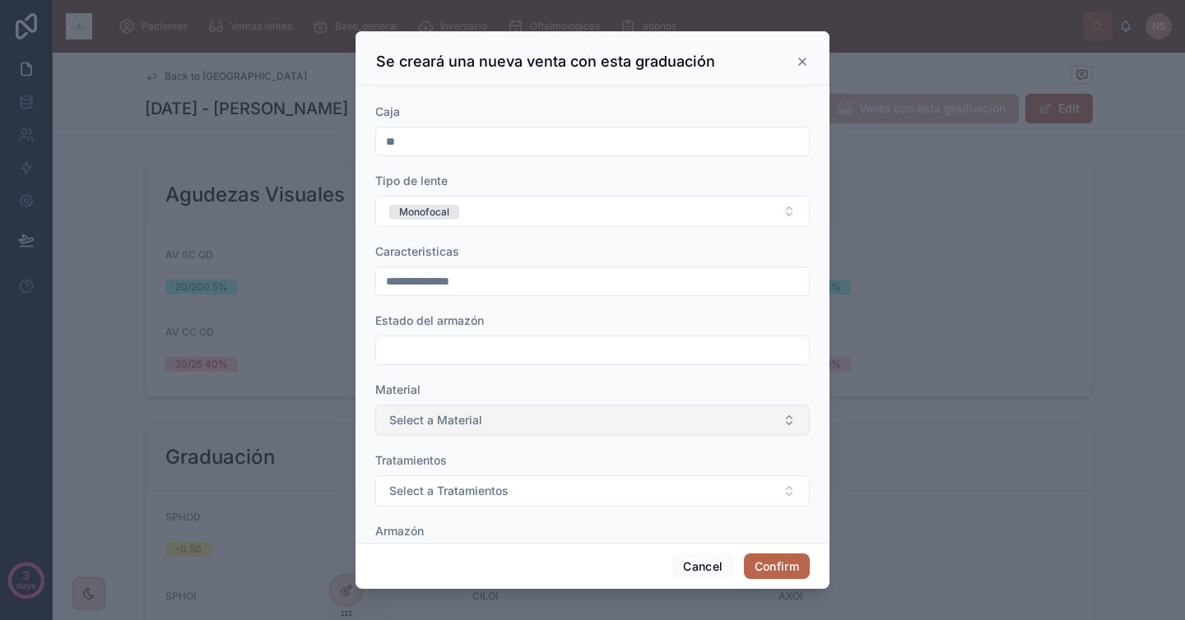
type input "*****"
click at [465, 428] on span "Select a Material" at bounding box center [435, 420] width 93 height 16
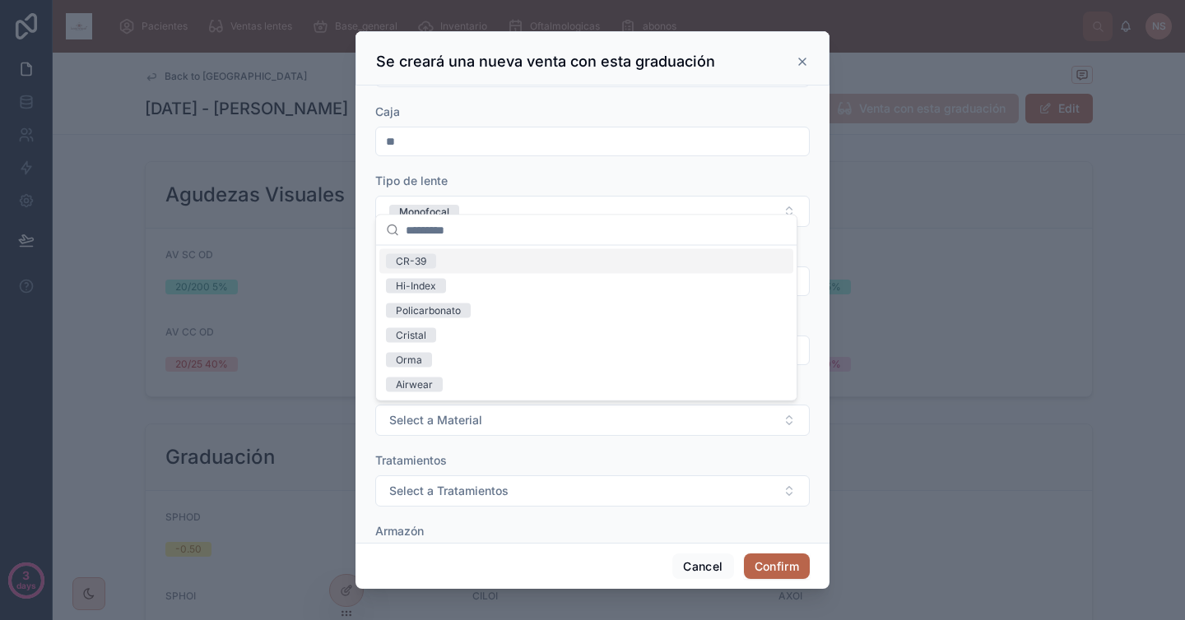
click at [443, 266] on div "CR-39" at bounding box center [586, 261] width 414 height 25
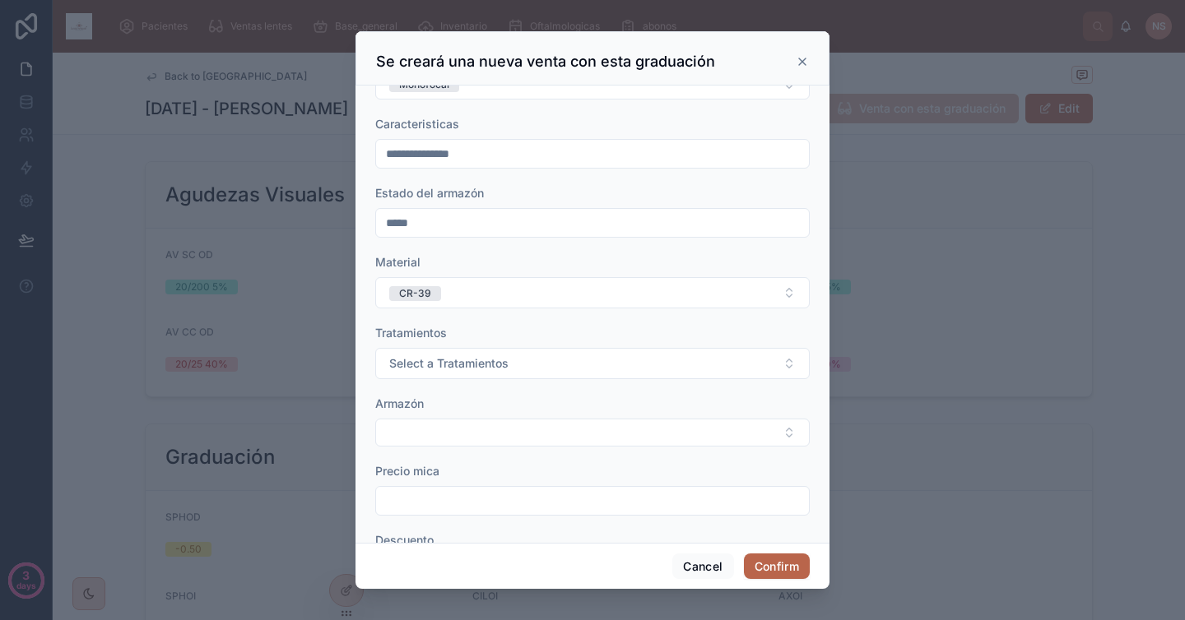
scroll to position [202, 0]
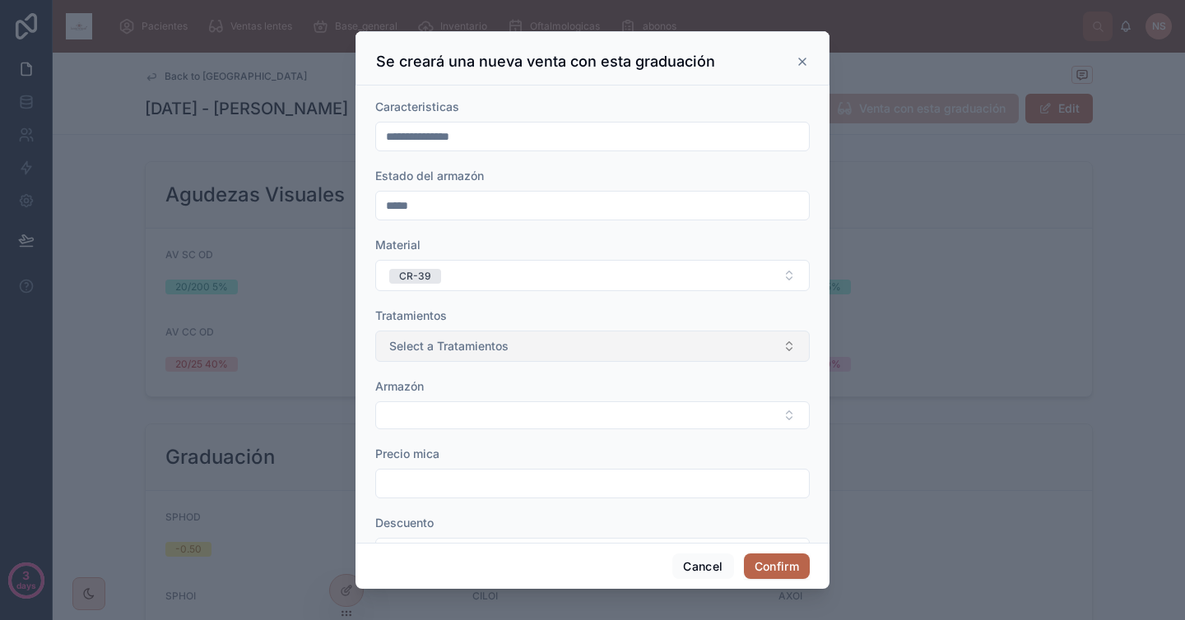
click at [457, 353] on span "Select a Tratamientos" at bounding box center [448, 346] width 119 height 16
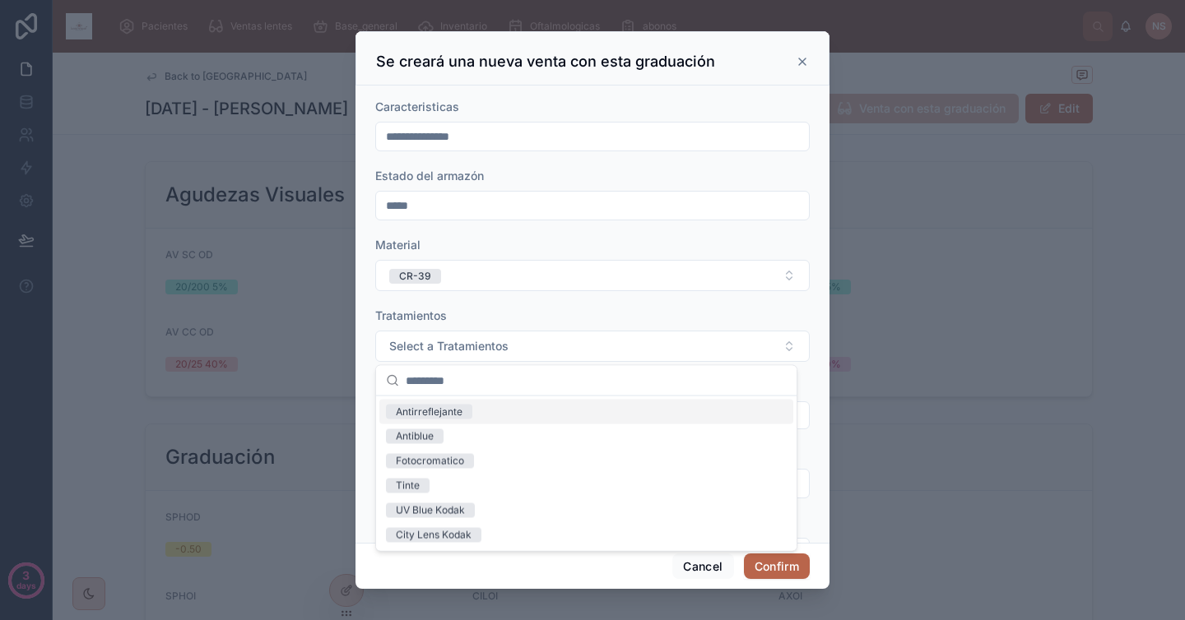
click at [460, 416] on div "Antirreflejante" at bounding box center [429, 412] width 67 height 15
click at [521, 293] on form "**********" at bounding box center [592, 237] width 434 height 694
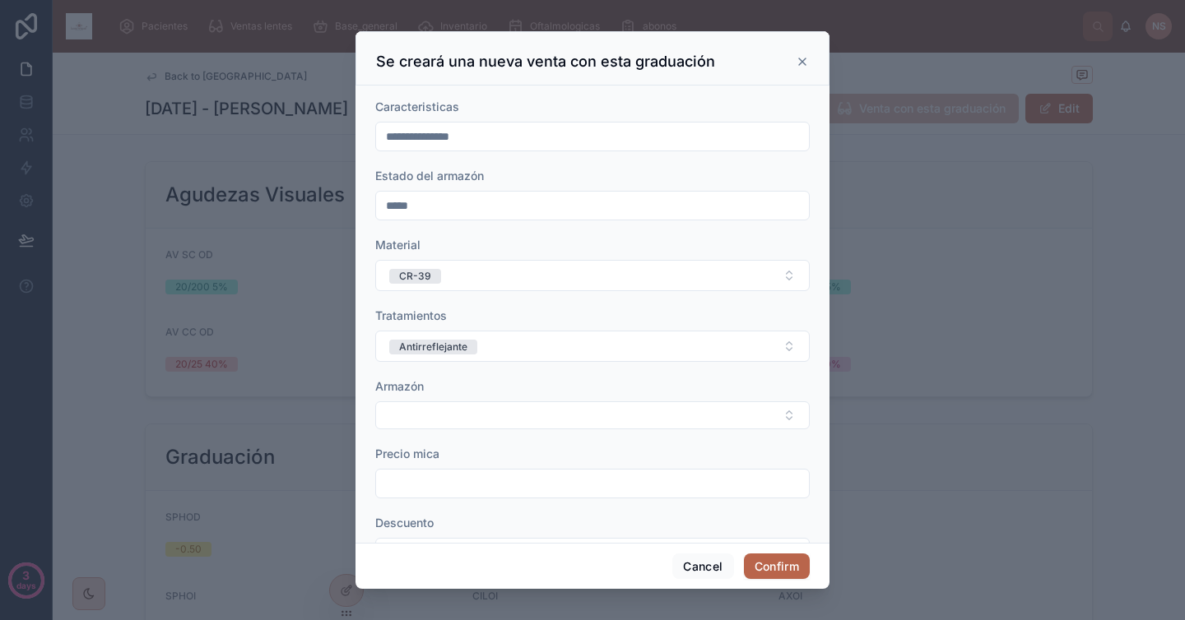
scroll to position [256, 0]
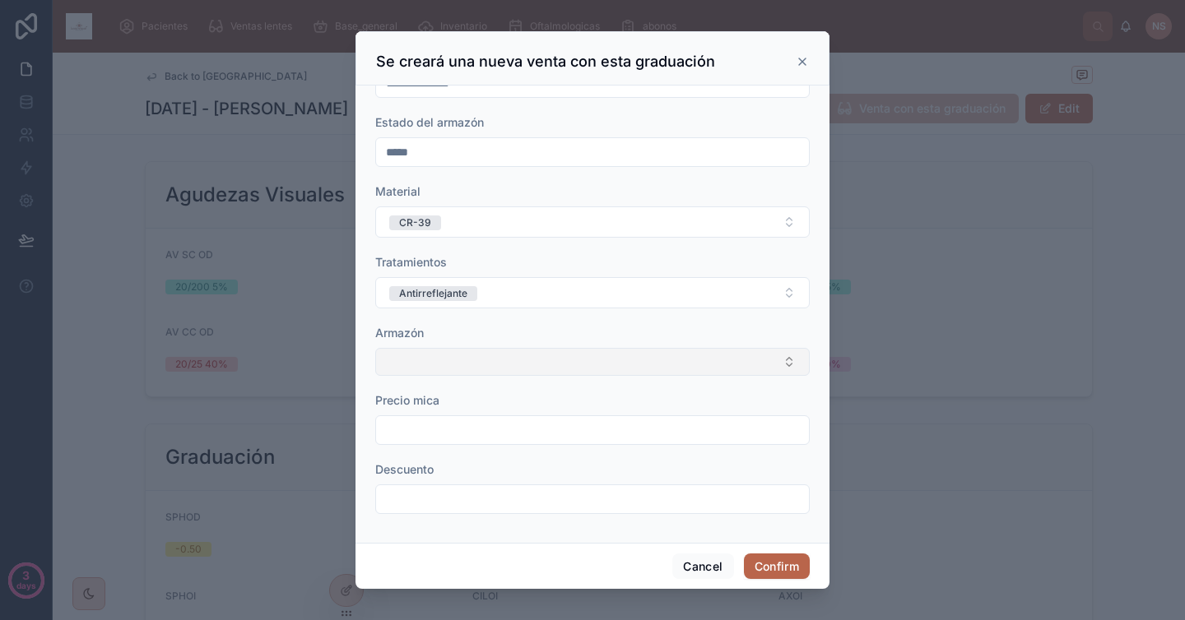
click at [508, 363] on button "Select Button" at bounding box center [592, 362] width 434 height 28
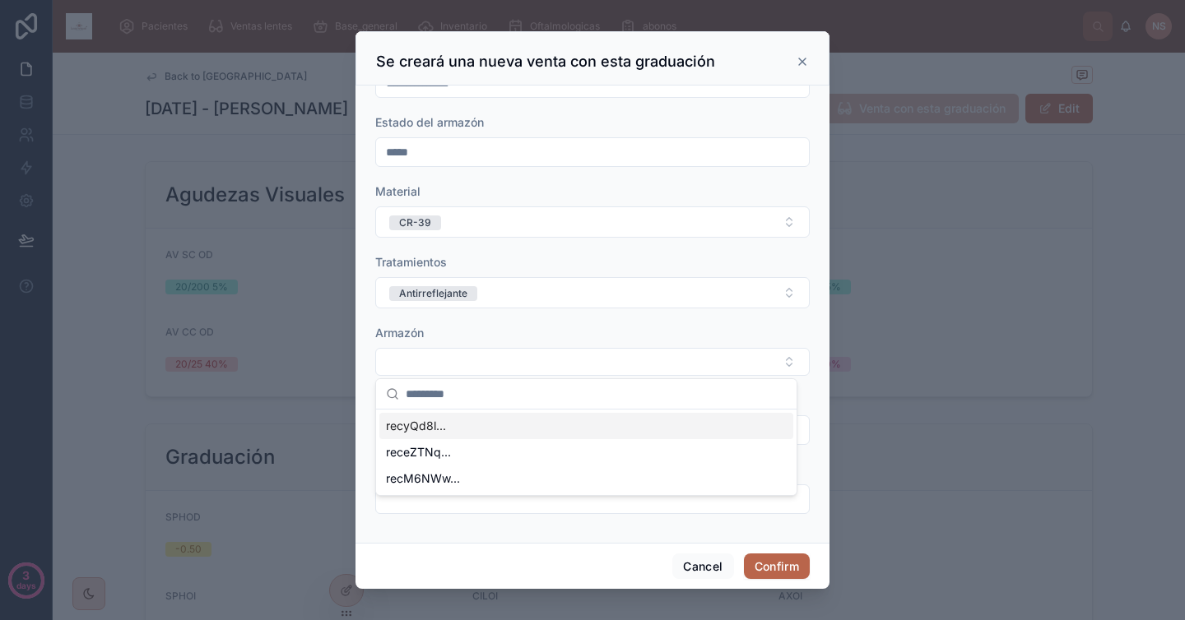
click at [507, 336] on div "Armazón" at bounding box center [592, 333] width 434 height 16
click at [445, 426] on input "text" at bounding box center [592, 430] width 433 height 23
click at [420, 457] on form "**********" at bounding box center [592, 183] width 434 height 694
click at [494, 443] on div at bounding box center [592, 431] width 434 height 30
click at [487, 429] on input "text" at bounding box center [592, 430] width 433 height 23
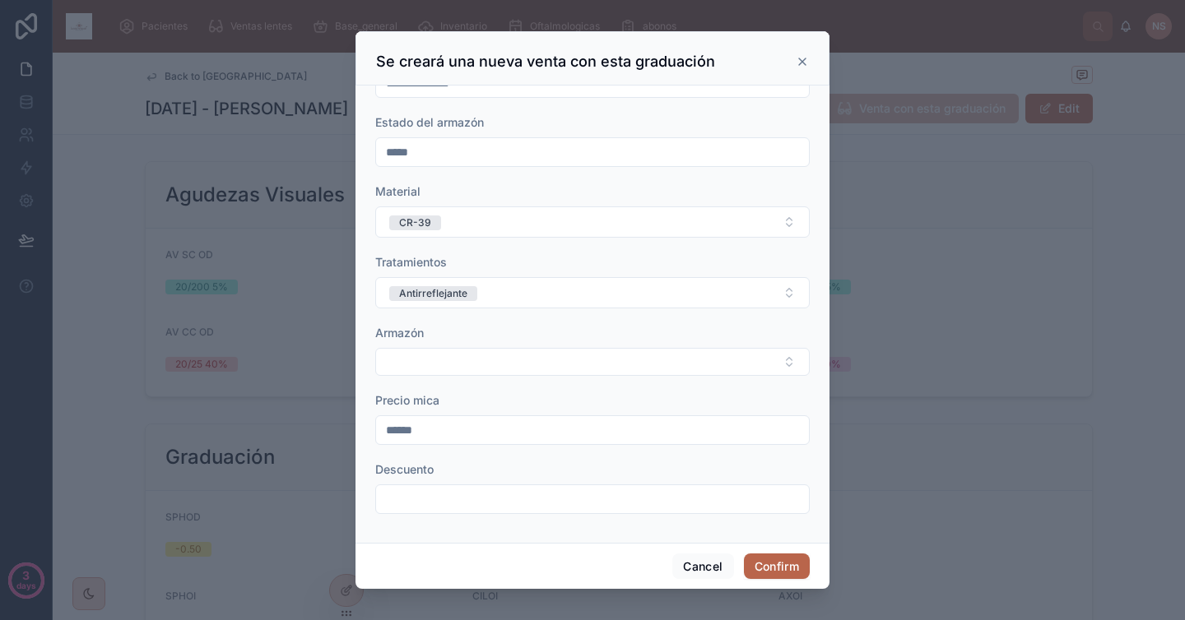
type input "******"
click at [490, 478] on div "Descuento" at bounding box center [592, 488] width 434 height 53
click at [762, 573] on button "Confirm" at bounding box center [777, 567] width 66 height 26
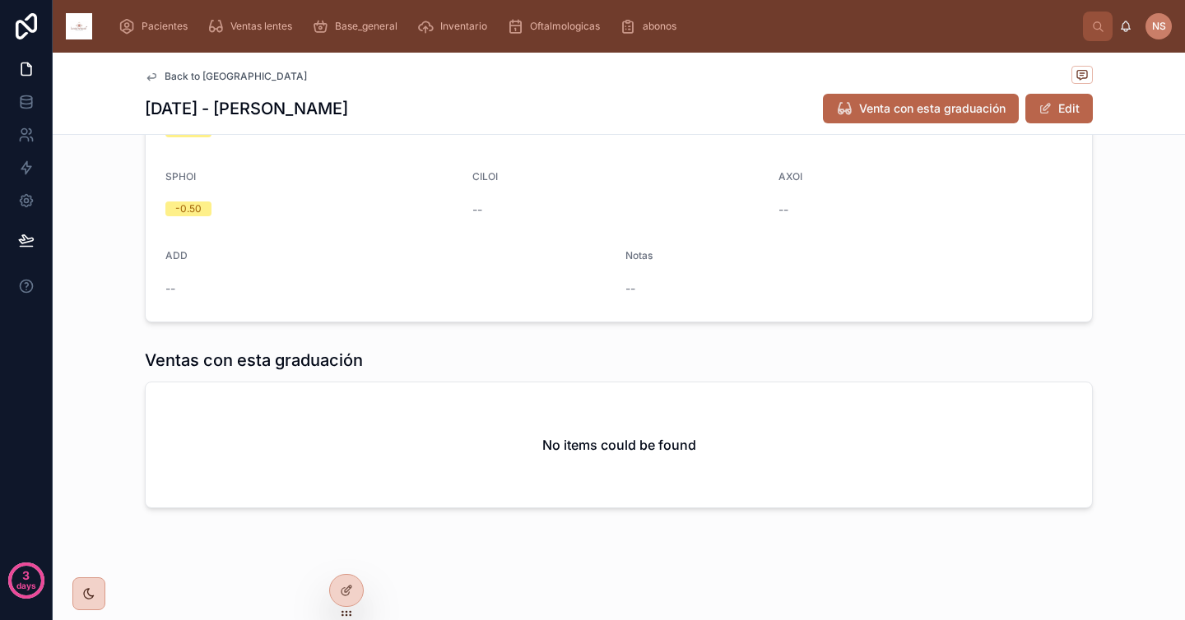
scroll to position [466, 0]
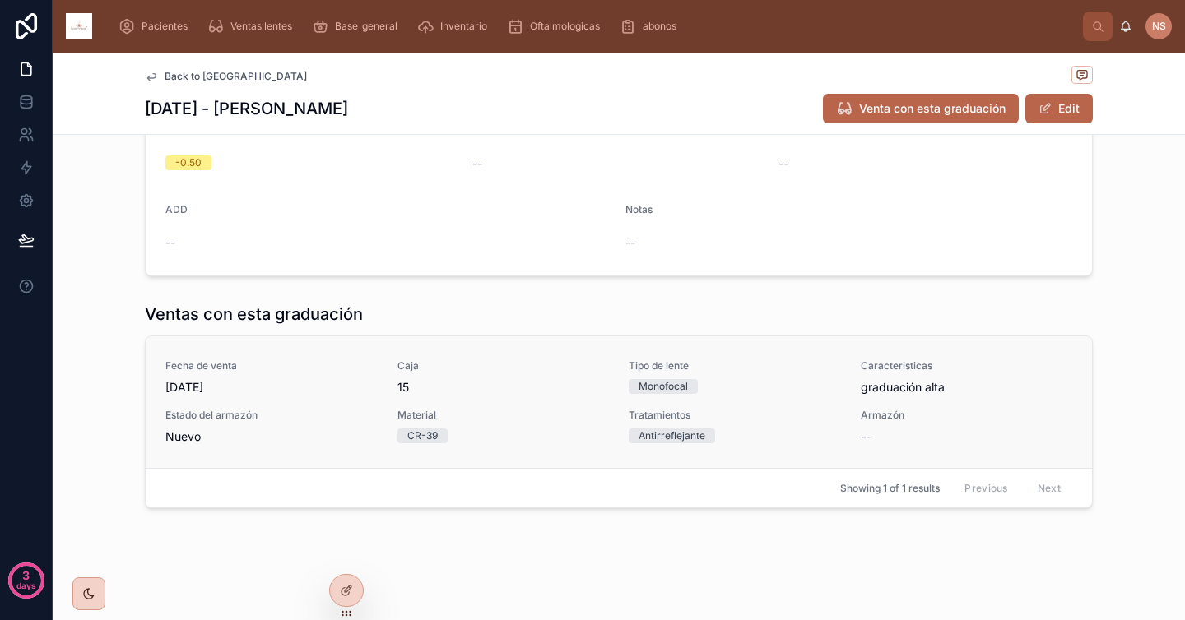
click at [578, 354] on link "Fecha de venta [DATE] Caja 15 Tipo de lente Monofocal Caracteristicas graduació…" at bounding box center [619, 403] width 946 height 132
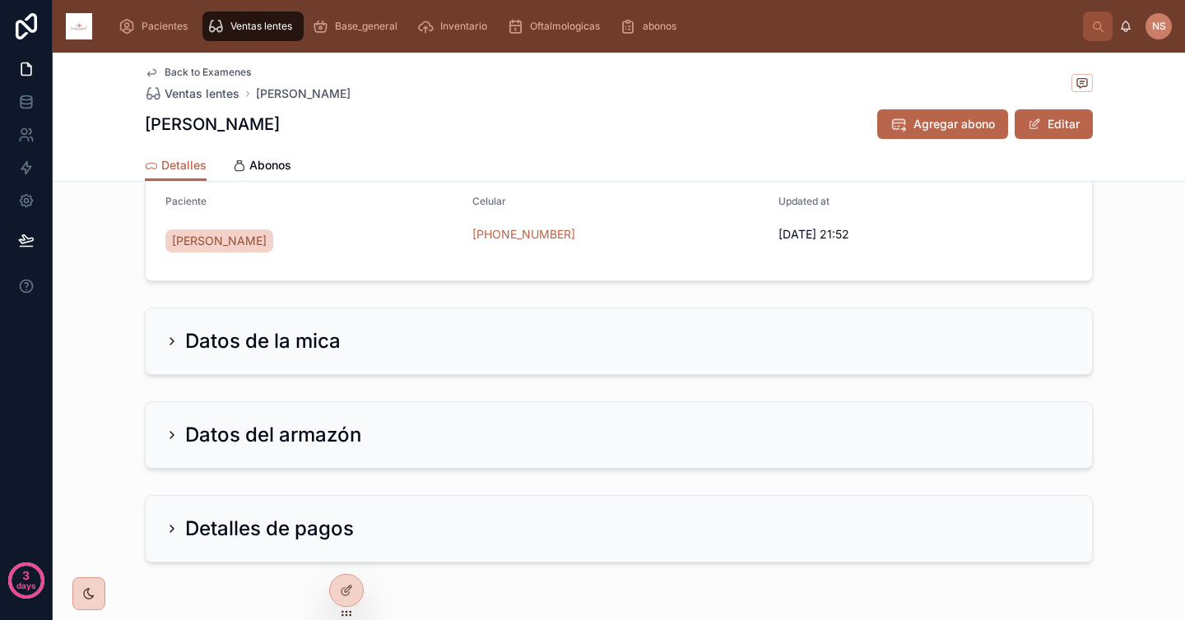
scroll to position [217, 0]
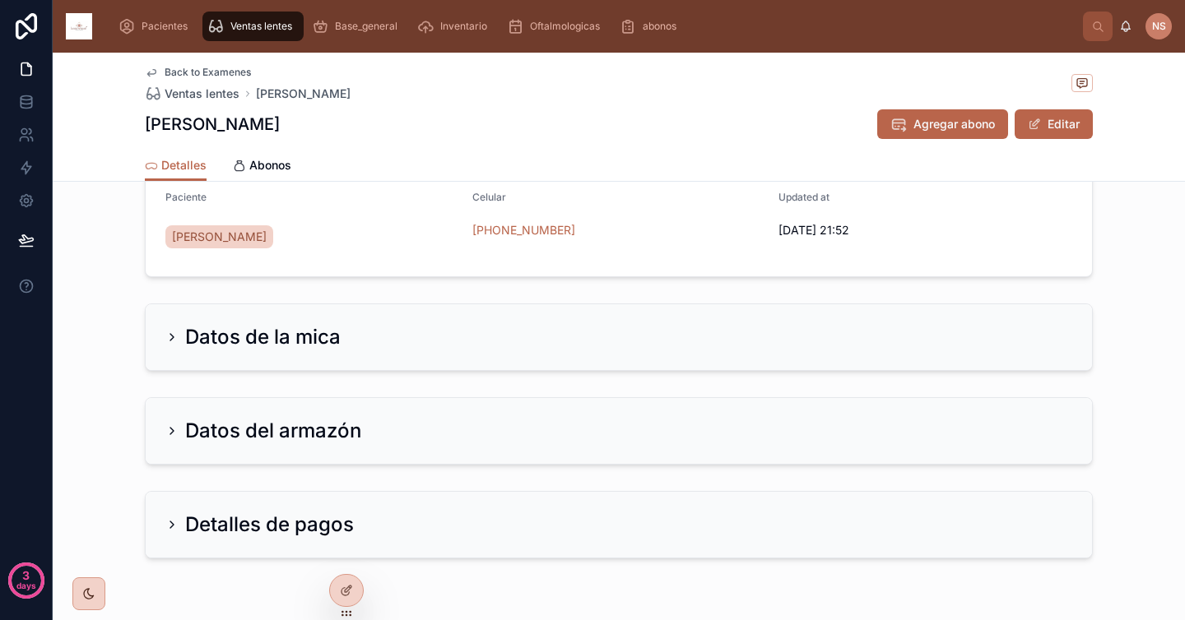
click at [173, 345] on div "Datos de la mica" at bounding box center [252, 337] width 175 height 26
click at [172, 340] on div "Datos de la mica" at bounding box center [252, 337] width 175 height 26
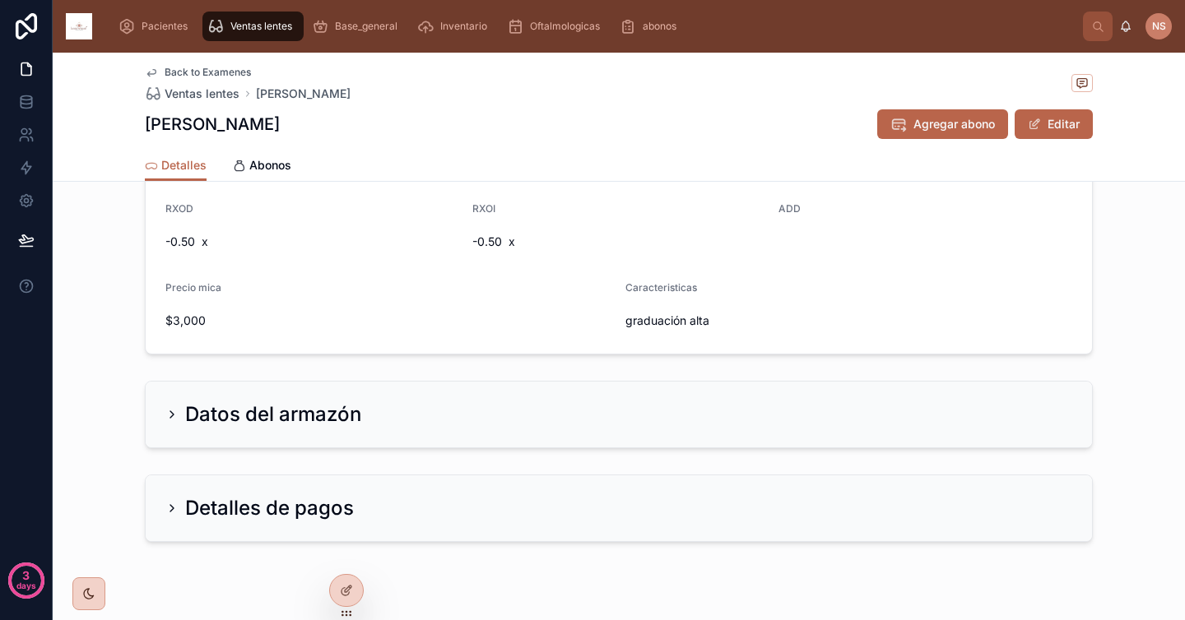
scroll to position [486, 0]
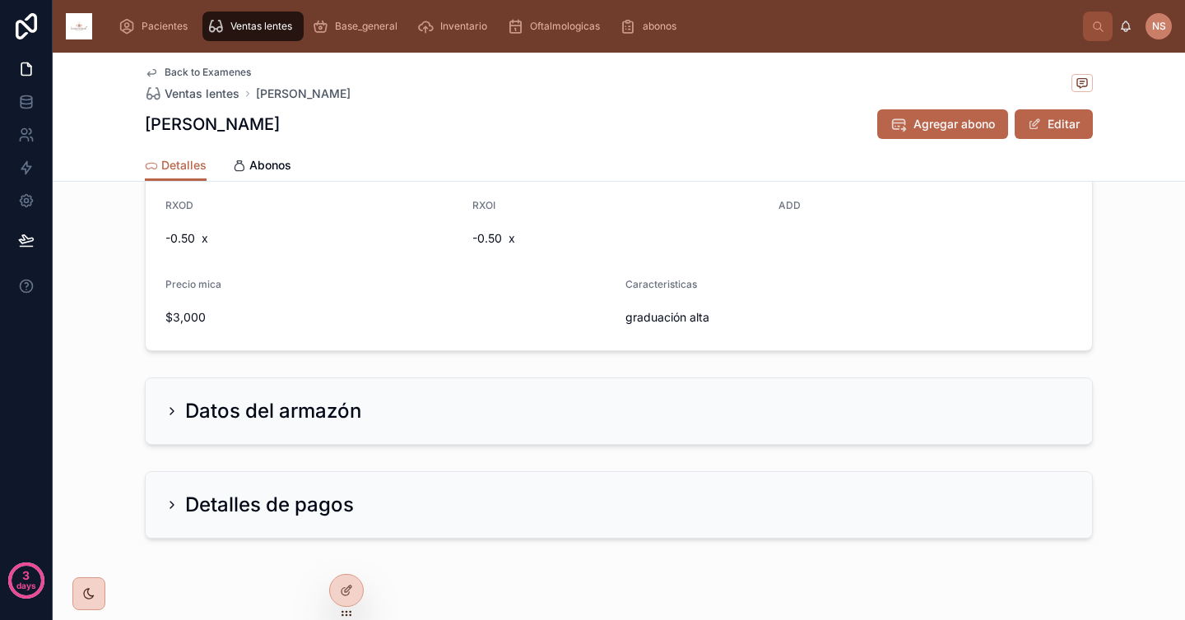
click at [165, 405] on icon at bounding box center [171, 411] width 13 height 13
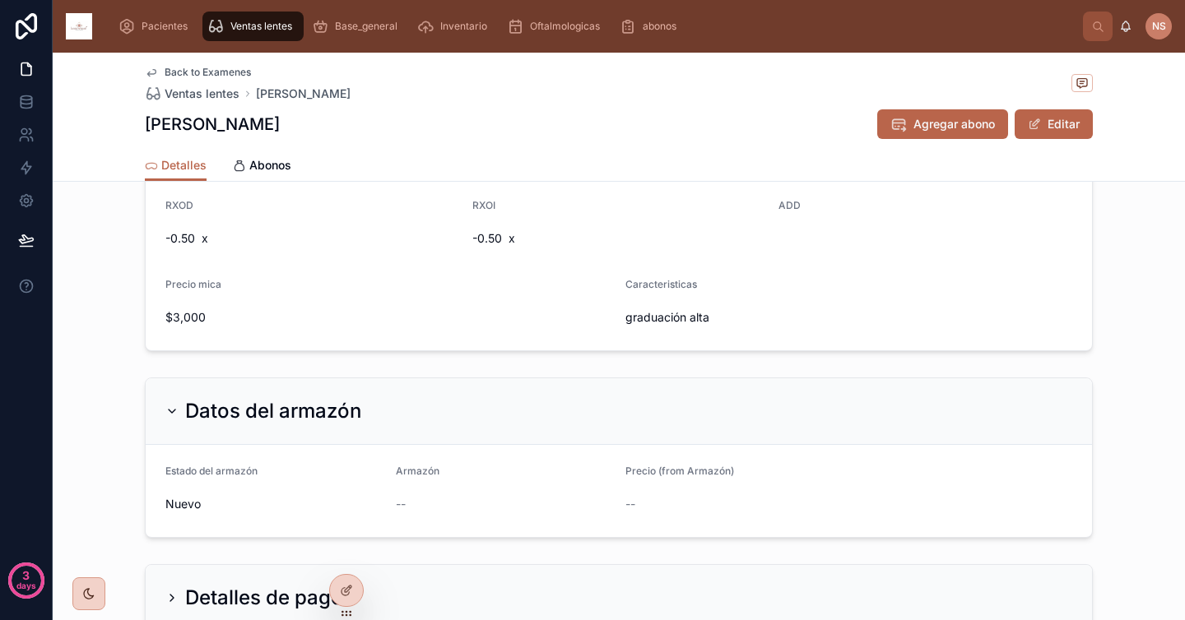
scroll to position [610, 0]
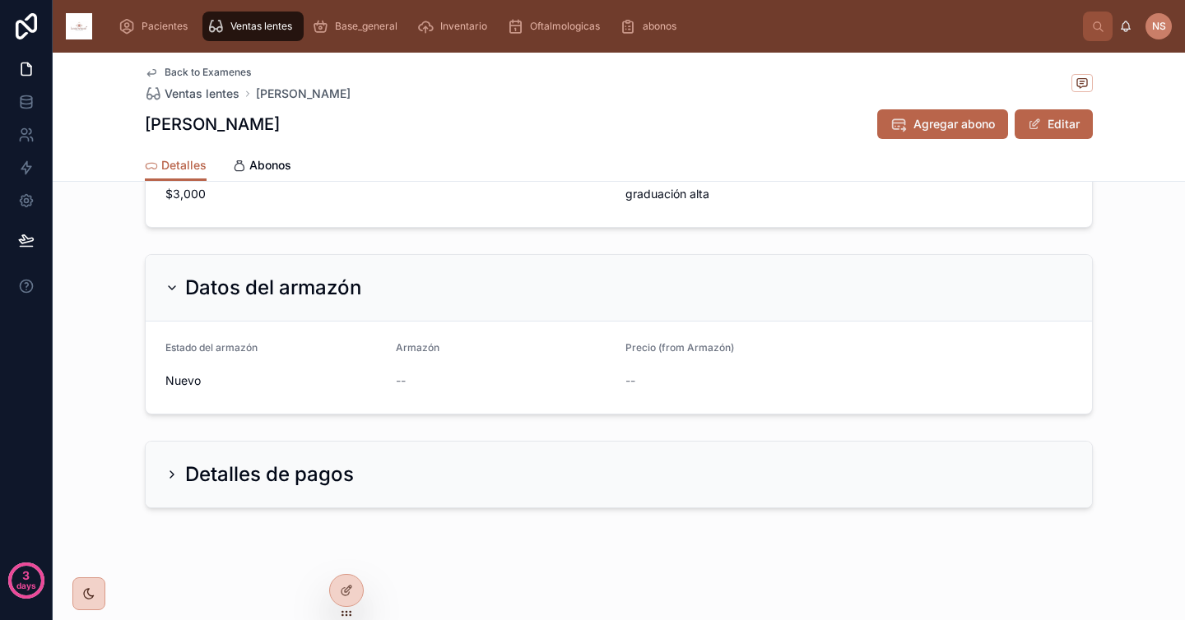
click at [172, 476] on div "Detalles de pagos" at bounding box center [259, 475] width 188 height 26
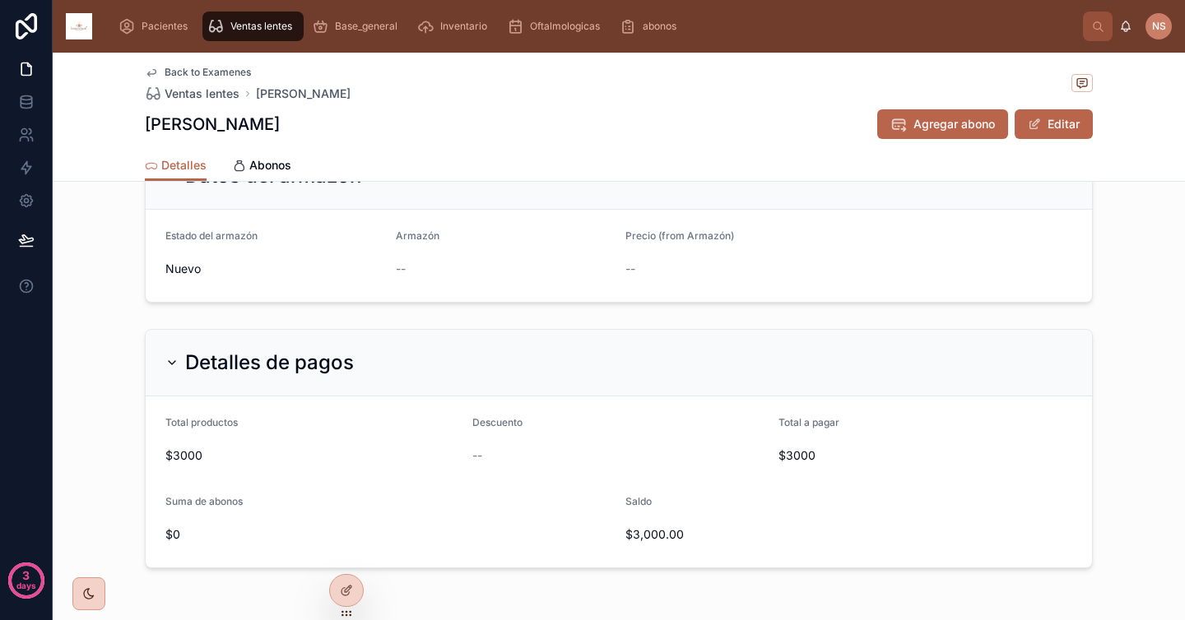
scroll to position [782, 0]
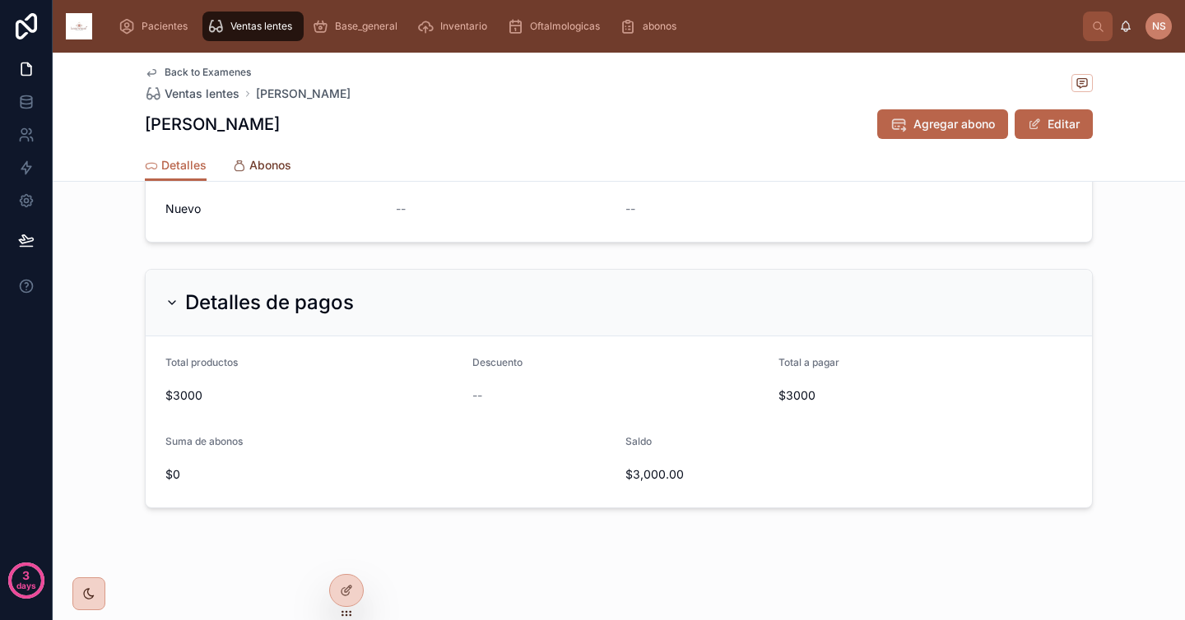
click at [257, 169] on span "Abonos" at bounding box center [270, 165] width 42 height 16
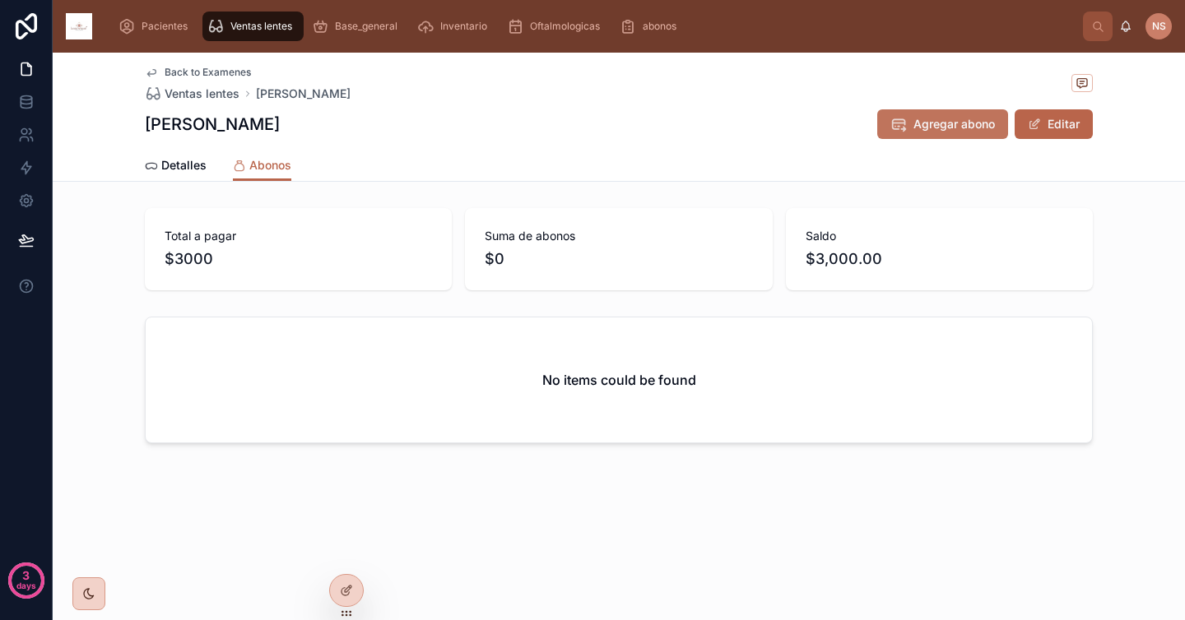
click at [950, 128] on span "Agregar abono" at bounding box center [953, 124] width 81 height 16
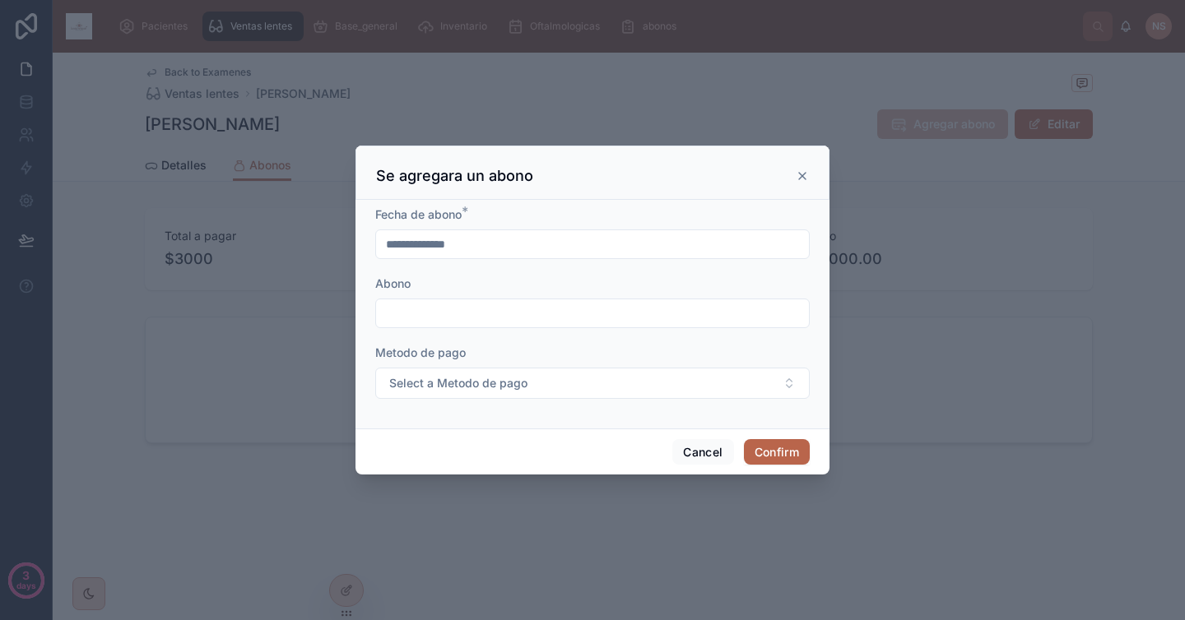
click at [484, 306] on input "text" at bounding box center [592, 313] width 433 height 23
type input "******"
click at [485, 383] on span "Select a Metodo de pago" at bounding box center [458, 383] width 138 height 16
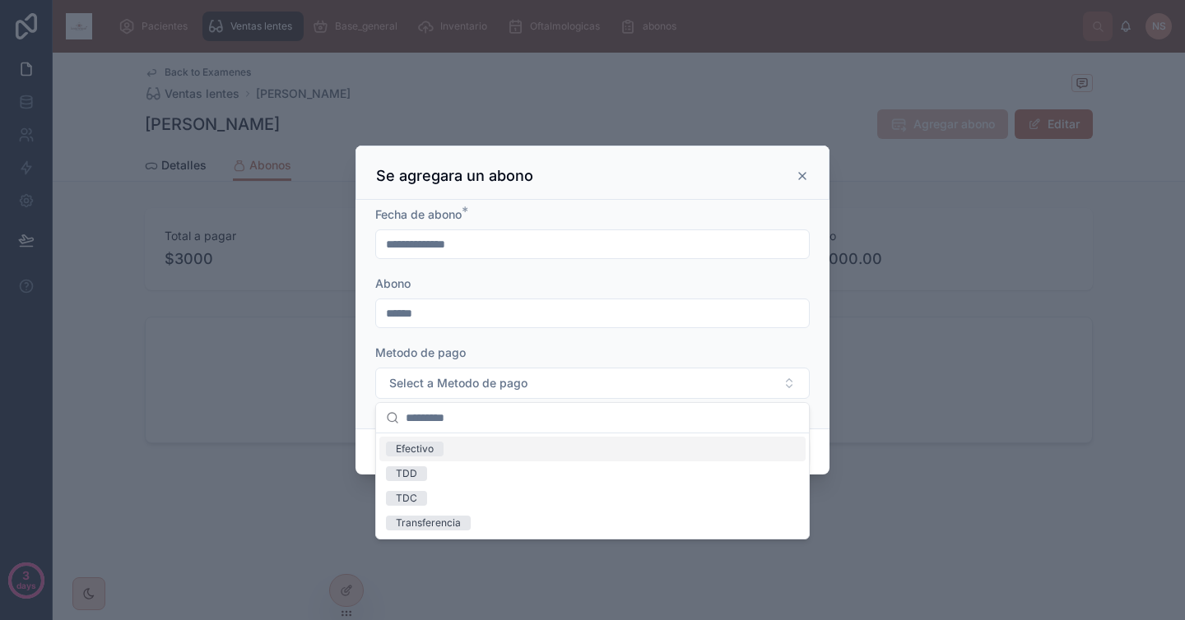
click at [464, 453] on div "Efectivo" at bounding box center [592, 449] width 426 height 25
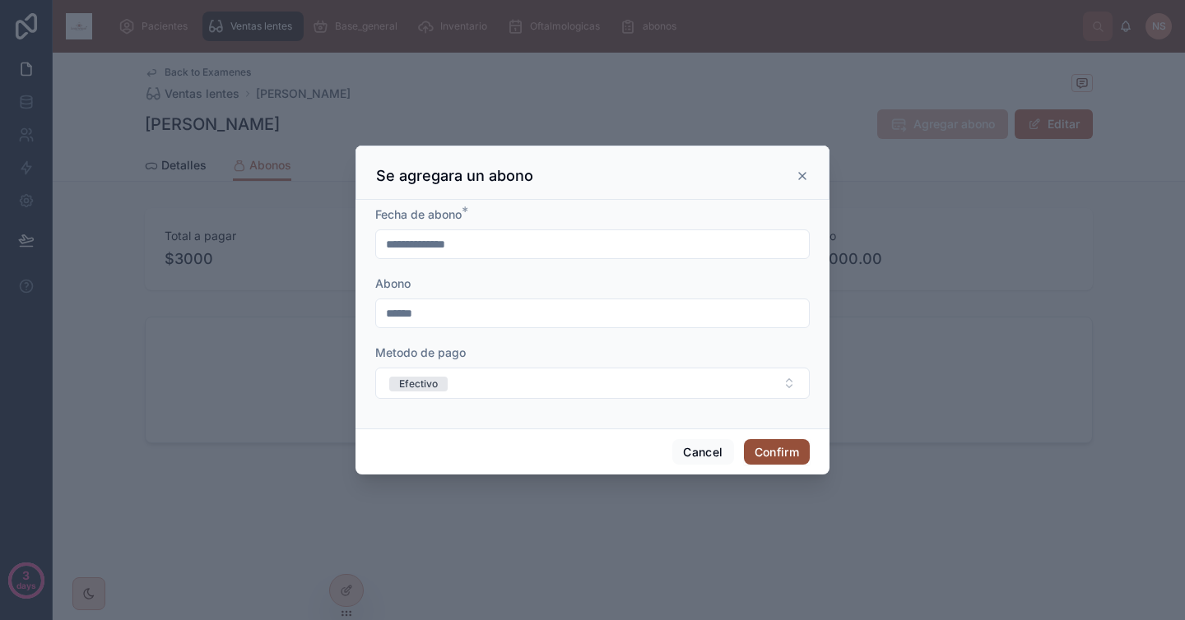
click at [769, 453] on button "Confirm" at bounding box center [777, 452] width 66 height 26
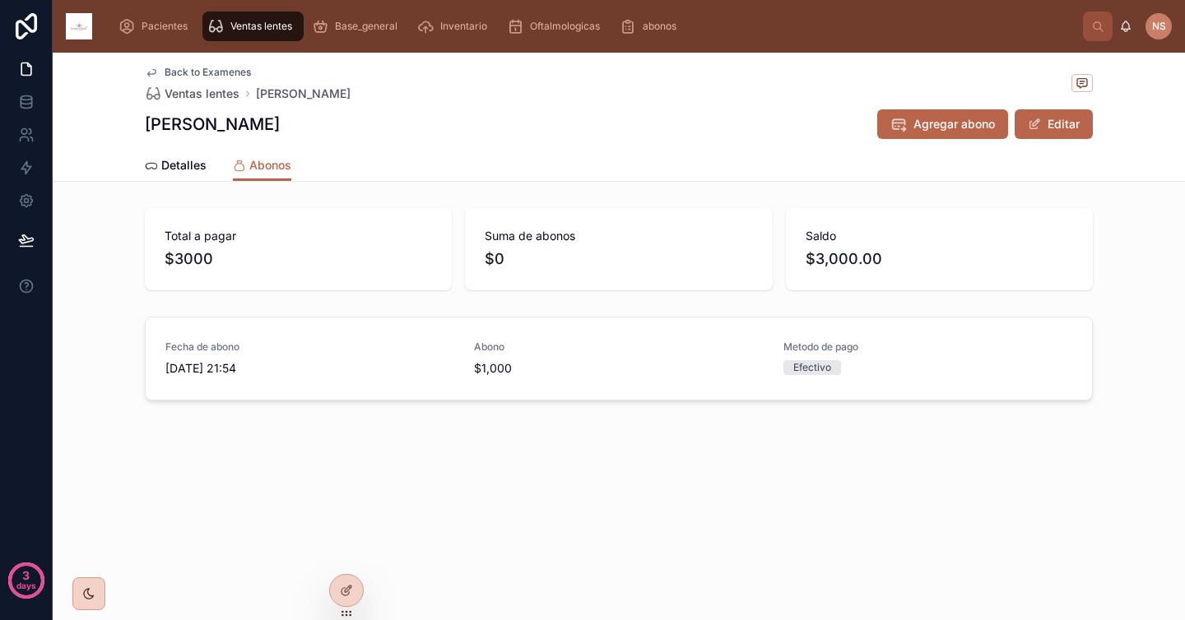
click at [545, 450] on div "Back to Examenes Ventas lentes [PERSON_NAME] [PERSON_NAME] abono Editar Abonos …" at bounding box center [619, 286] width 1132 height 467
click at [568, 244] on div "Suma de abonos $0" at bounding box center [618, 249] width 267 height 43
click at [192, 163] on span "Detalles" at bounding box center [183, 165] width 45 height 16
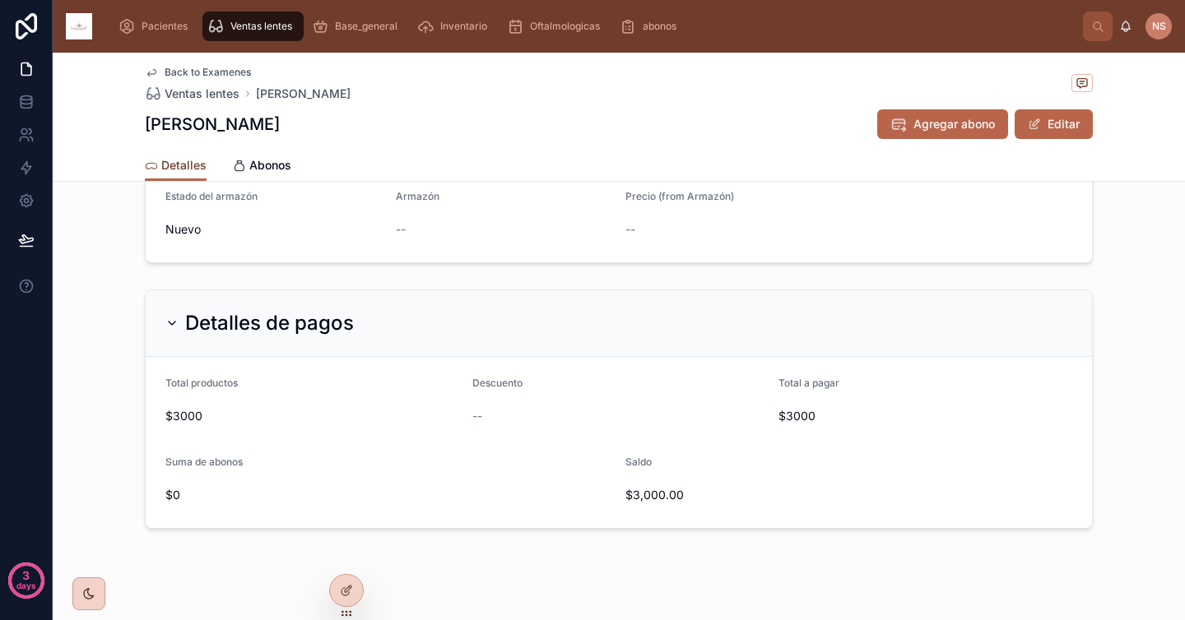
scroll to position [782, 0]
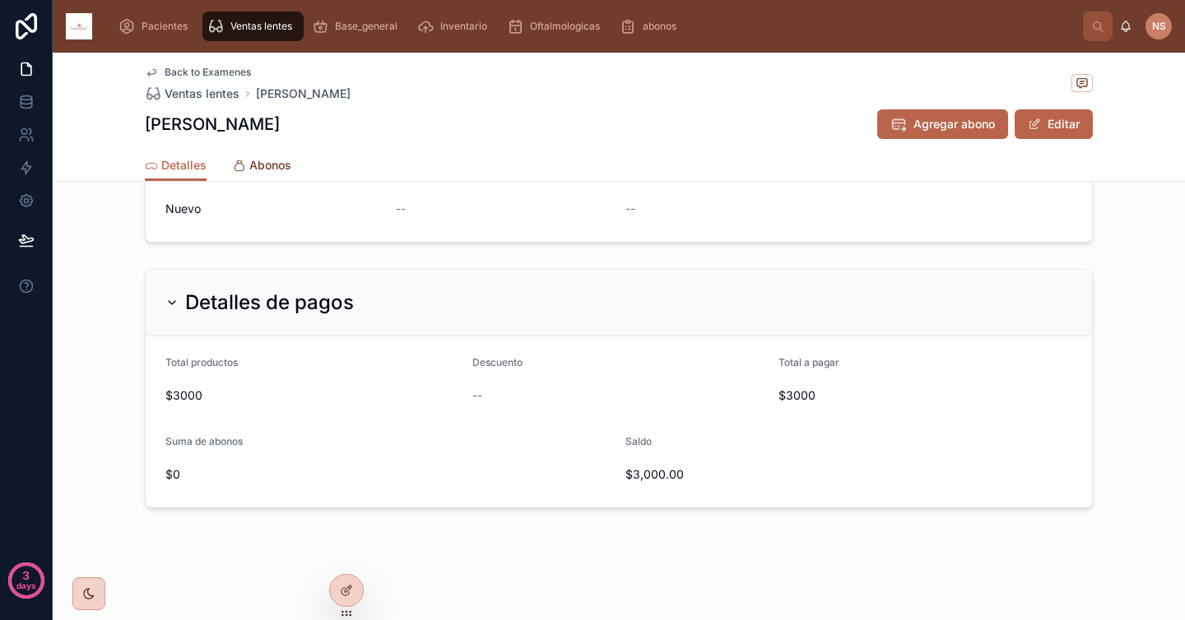
click at [265, 165] on span "Abonos" at bounding box center [270, 165] width 42 height 16
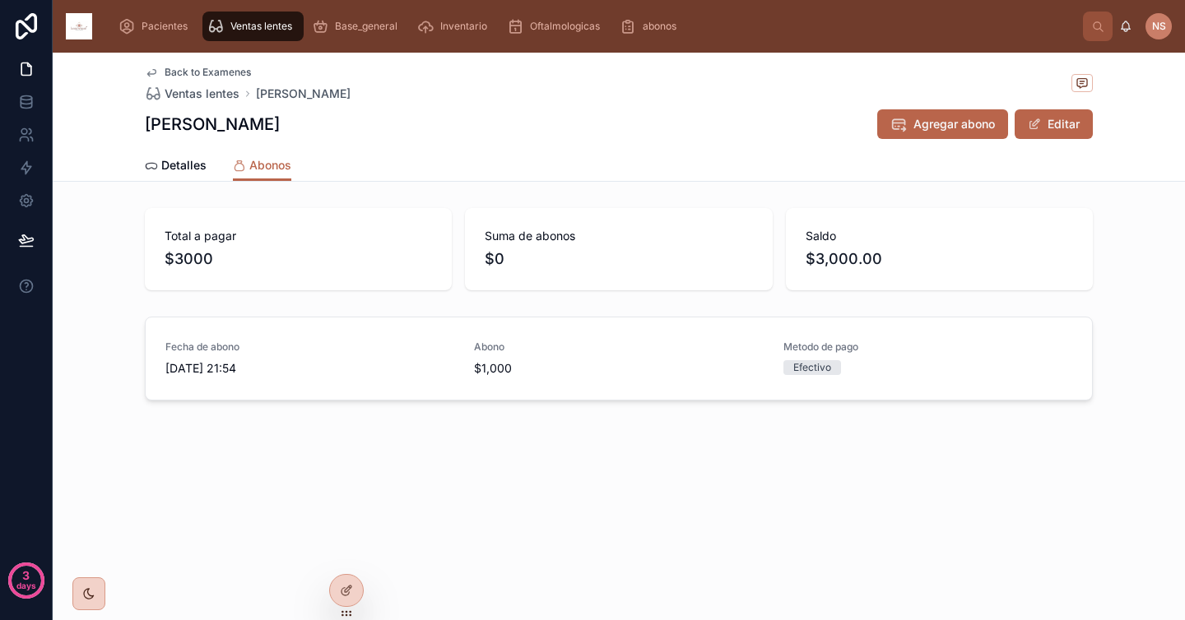
click at [524, 280] on div "Suma de abonos $0" at bounding box center [618, 249] width 307 height 82
click at [963, 123] on span "Agregar abono" at bounding box center [953, 124] width 81 height 16
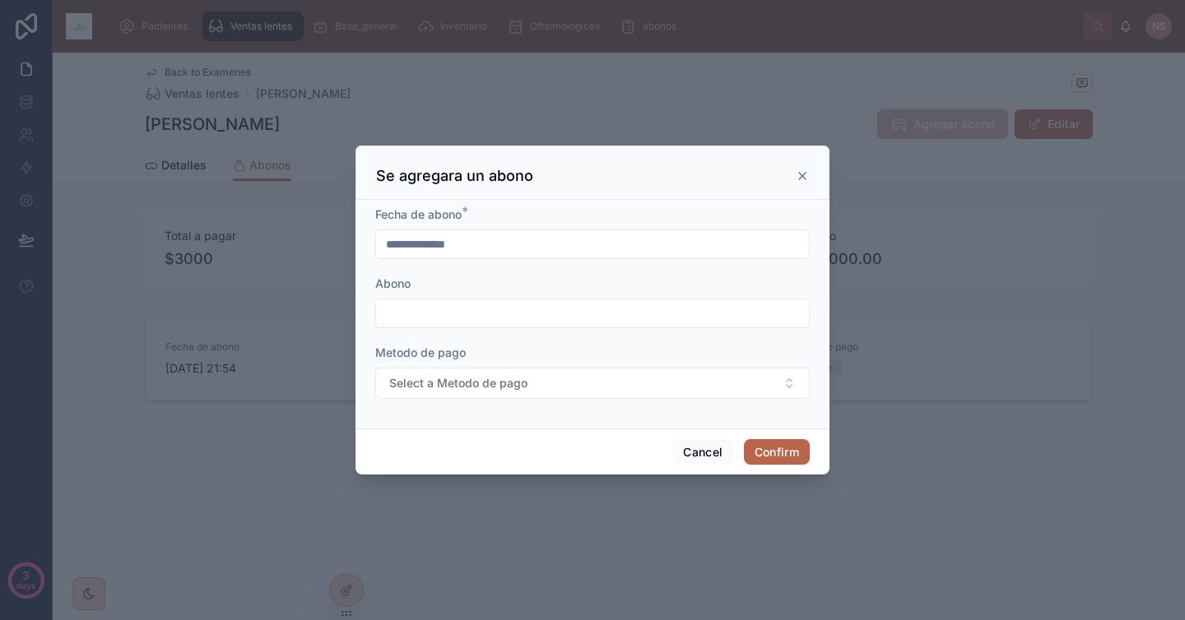
click at [451, 313] on input "text" at bounding box center [592, 313] width 433 height 23
type input "******"
click at [434, 379] on span "Select a Metodo de pago" at bounding box center [458, 383] width 138 height 16
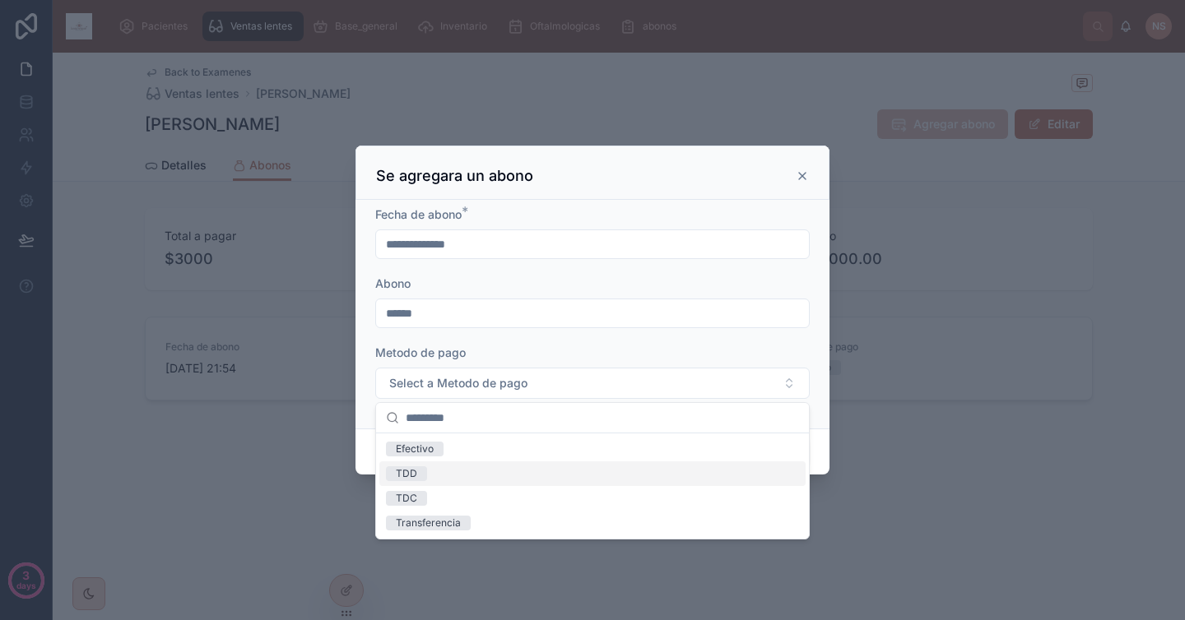
click at [436, 479] on div "TDD" at bounding box center [592, 474] width 426 height 25
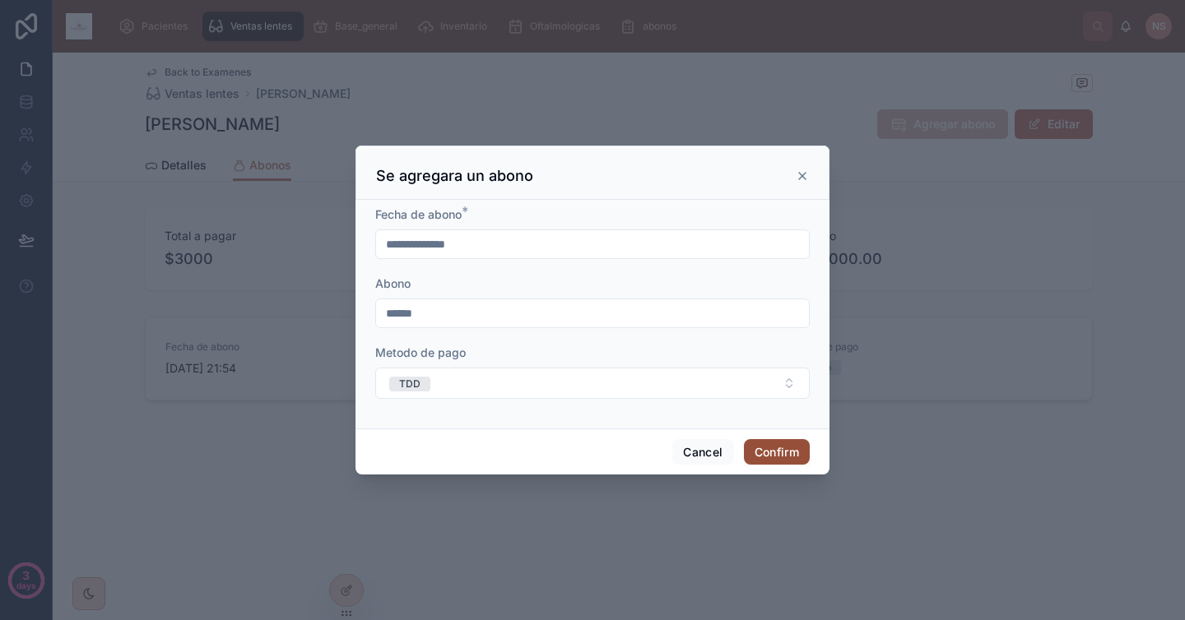
click at [784, 445] on button "Confirm" at bounding box center [777, 452] width 66 height 26
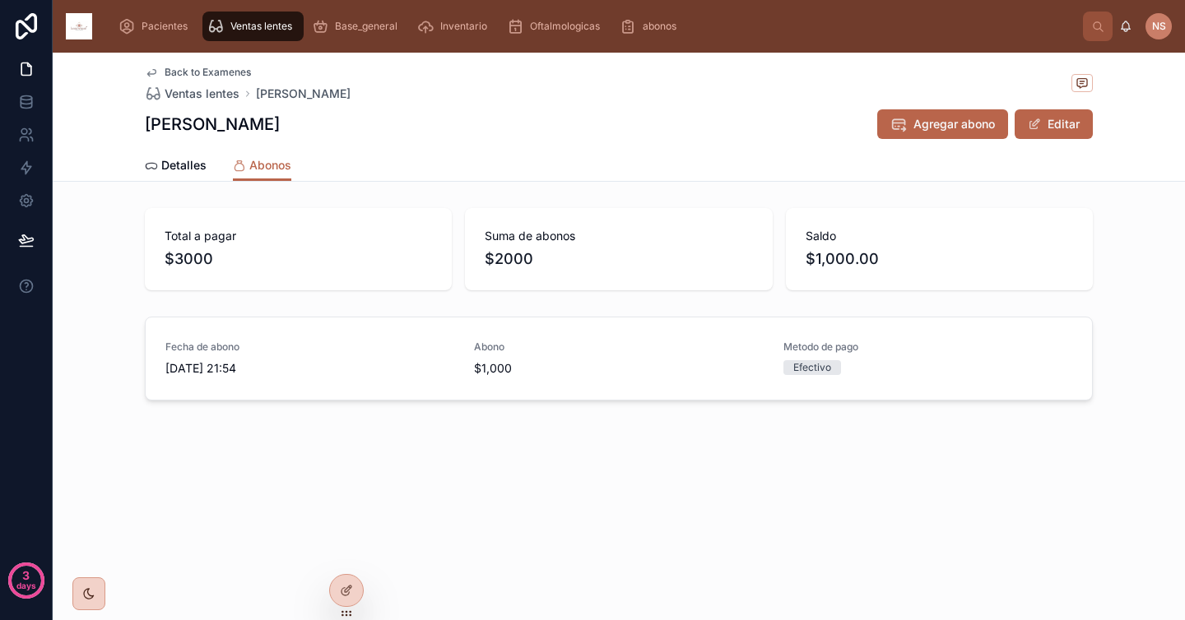
click at [490, 483] on div "Back to Examenes Ventas lentes [PERSON_NAME] [PERSON_NAME] abono Editar Abonos …" at bounding box center [619, 286] width 1132 height 467
click at [165, 161] on span "Detalles" at bounding box center [183, 165] width 45 height 16
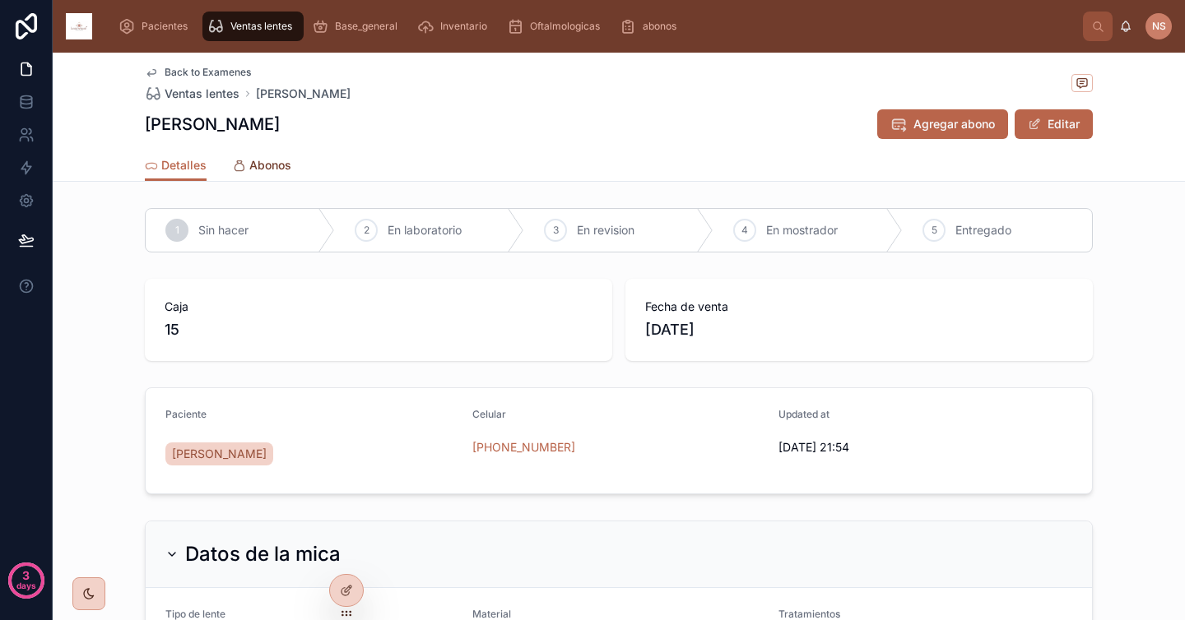
click at [279, 174] on link "Abonos" at bounding box center [262, 167] width 58 height 33
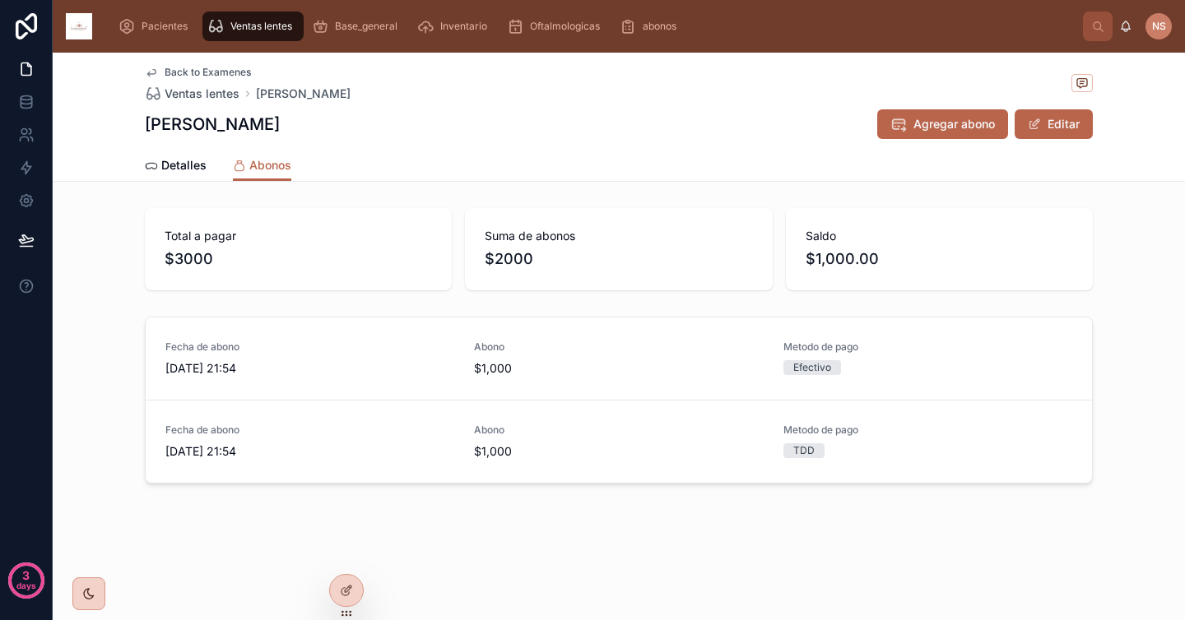
click at [591, 524] on div "Back to Examenes Ventas lentes [PERSON_NAME] [PERSON_NAME] abono Editar Abonos …" at bounding box center [619, 328] width 1132 height 550
click at [641, 31] on div "abonos" at bounding box center [651, 26] width 63 height 26
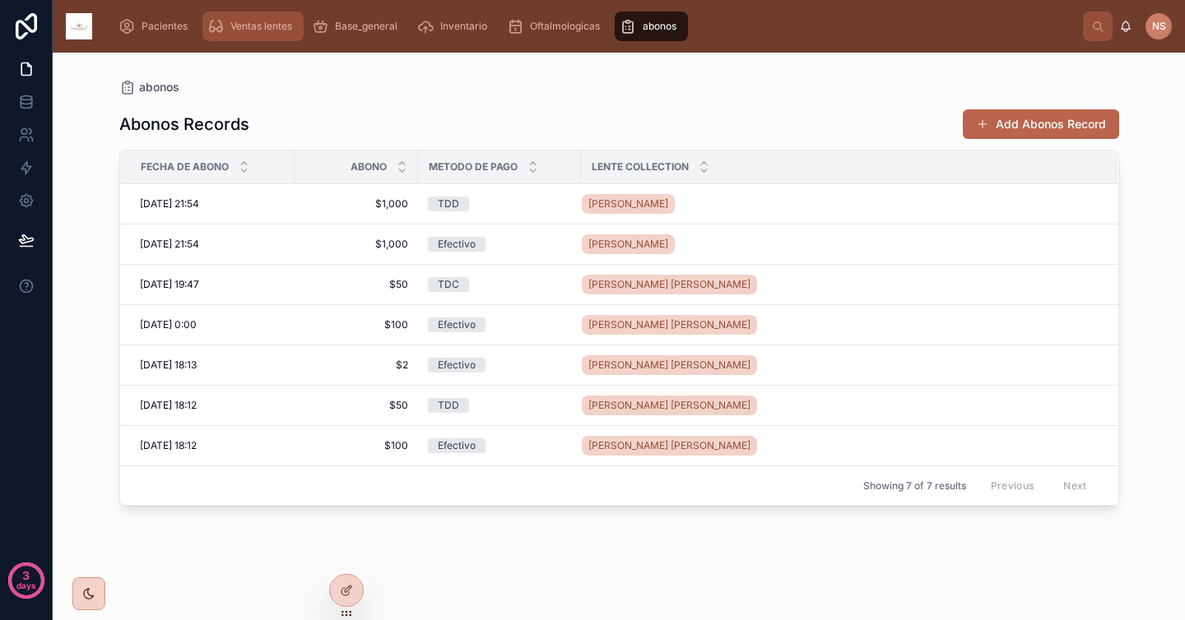
click at [277, 32] on span "Ventas lentes" at bounding box center [261, 26] width 62 height 13
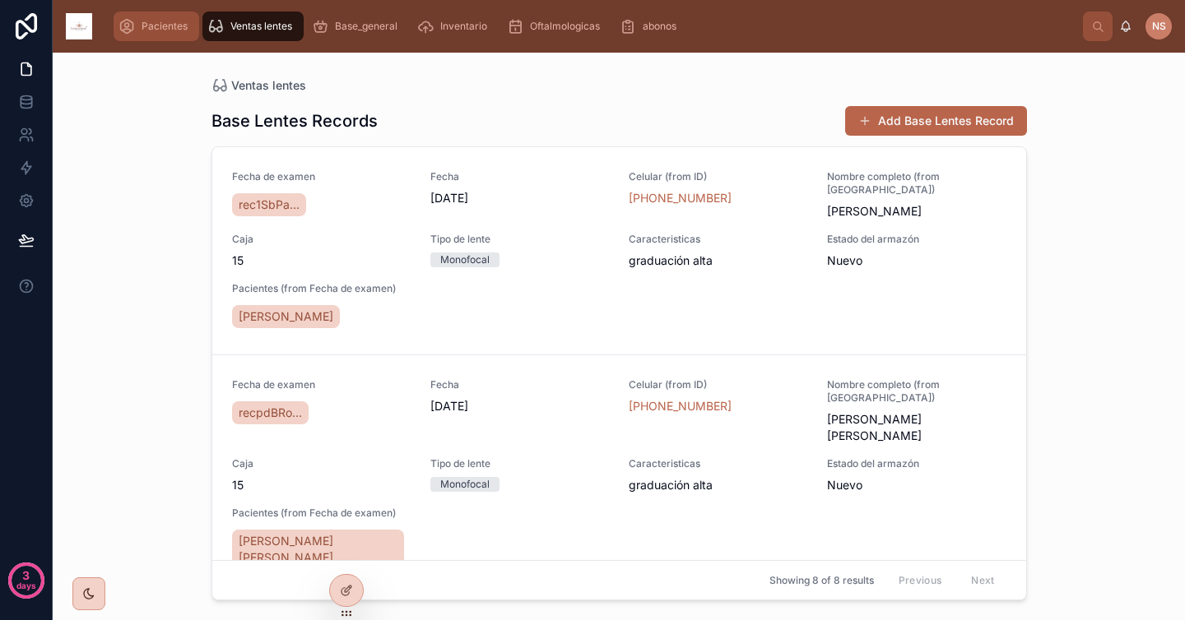
click at [147, 30] on span "Pacientes" at bounding box center [165, 26] width 46 height 13
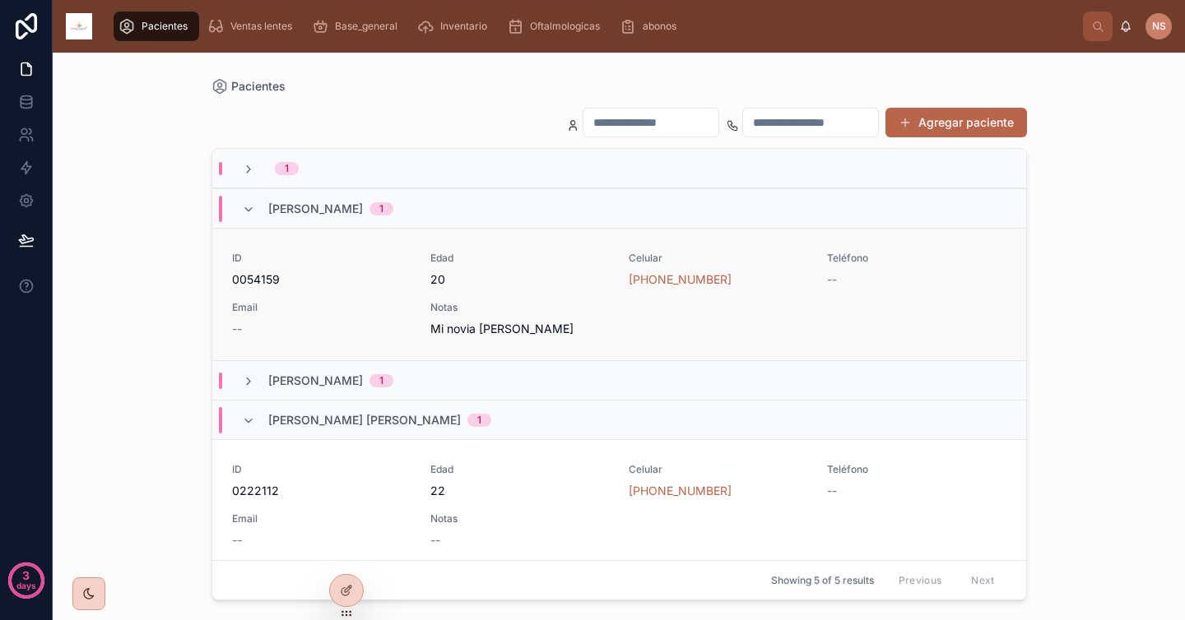
click at [374, 312] on span "Email" at bounding box center [321, 307] width 179 height 13
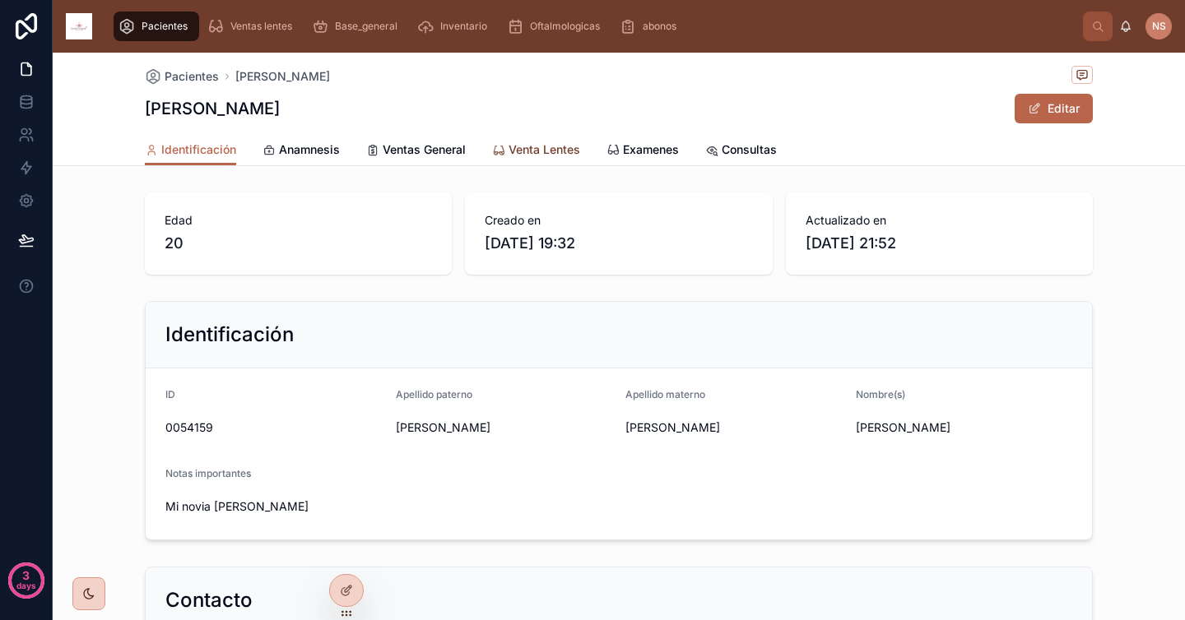
click at [541, 144] on span "Venta Lentes" at bounding box center [544, 150] width 72 height 16
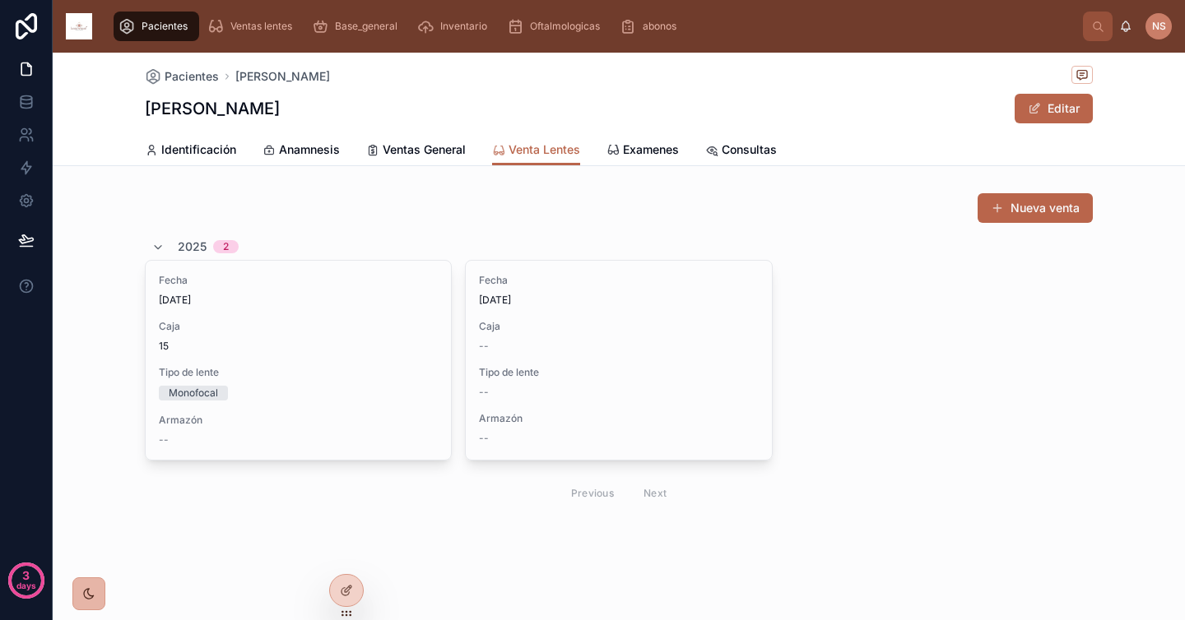
click at [88, 601] on div at bounding box center [88, 594] width 15 height 15
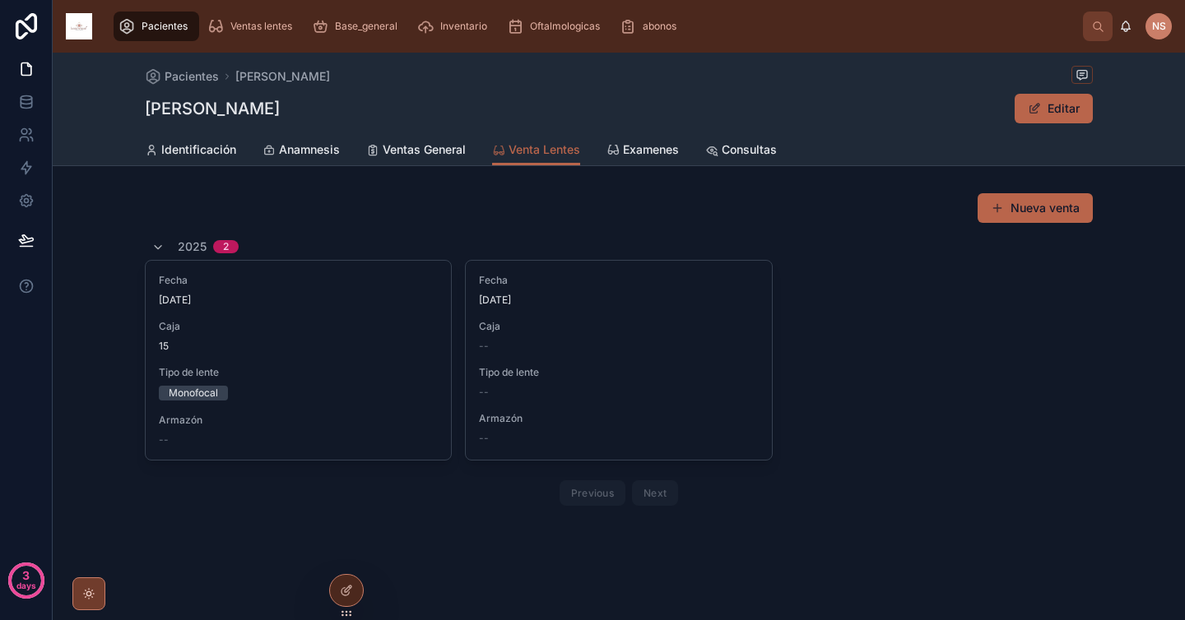
click at [93, 598] on icon at bounding box center [88, 593] width 13 height 13
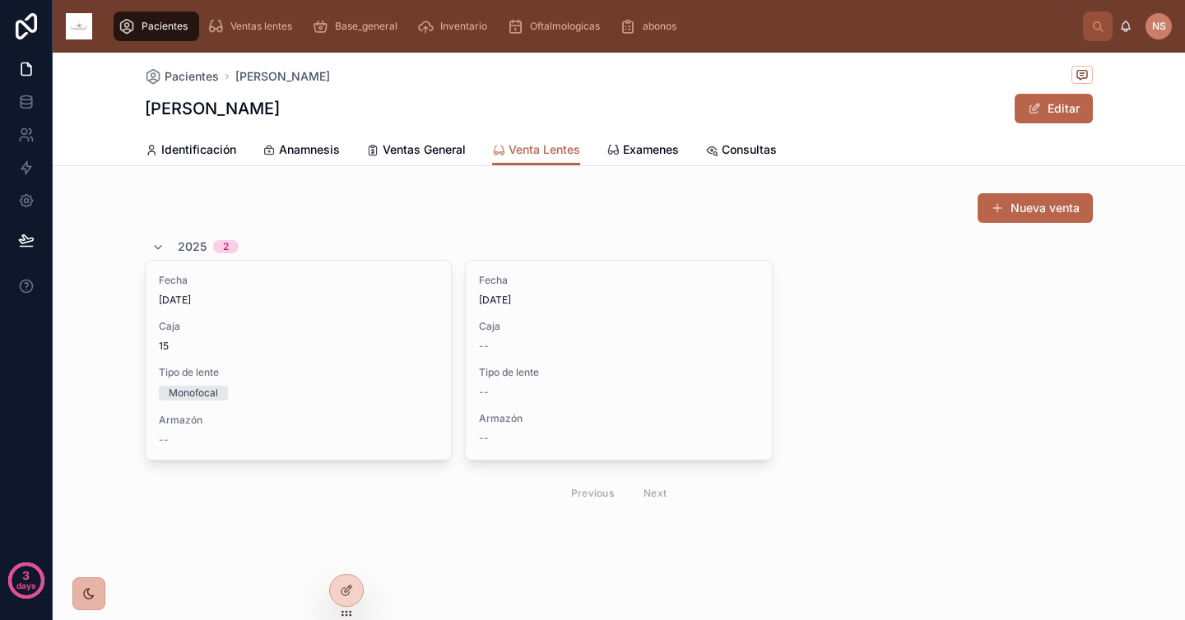
click at [93, 598] on icon at bounding box center [88, 593] width 13 height 13
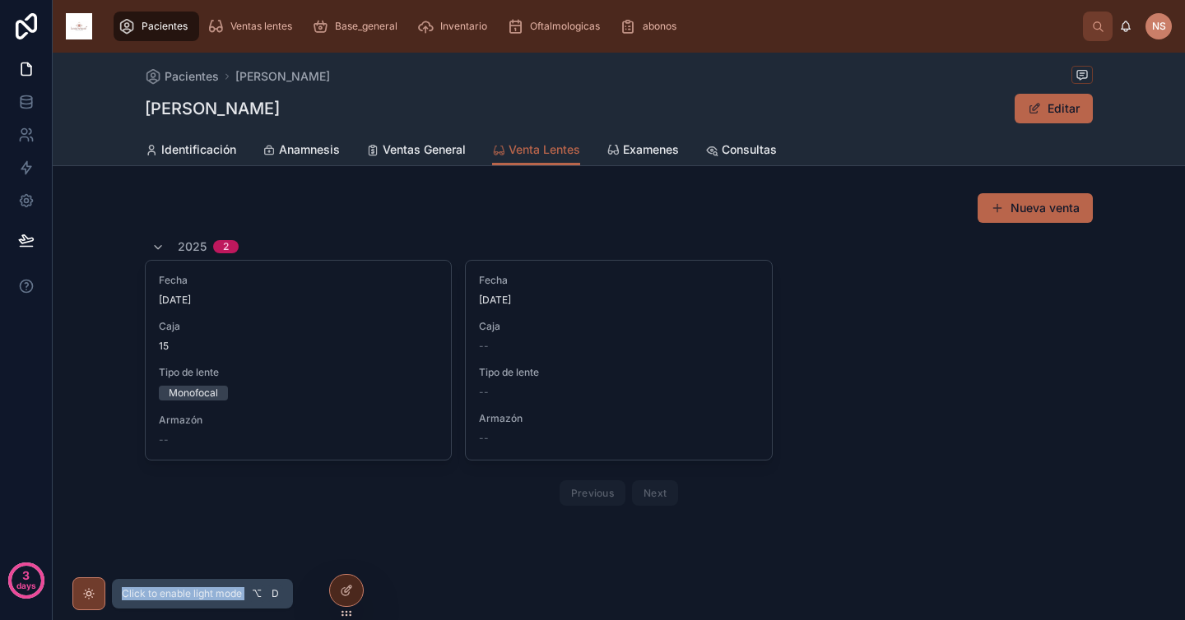
click at [93, 598] on icon at bounding box center [88, 593] width 13 height 13
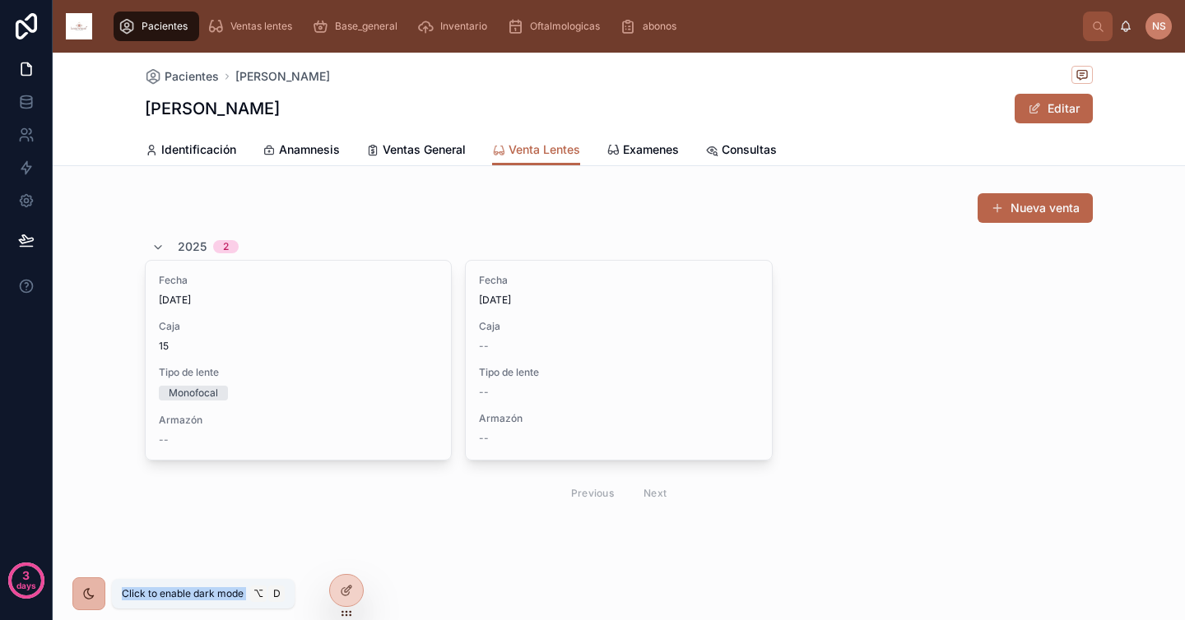
click at [93, 598] on icon at bounding box center [88, 593] width 13 height 13
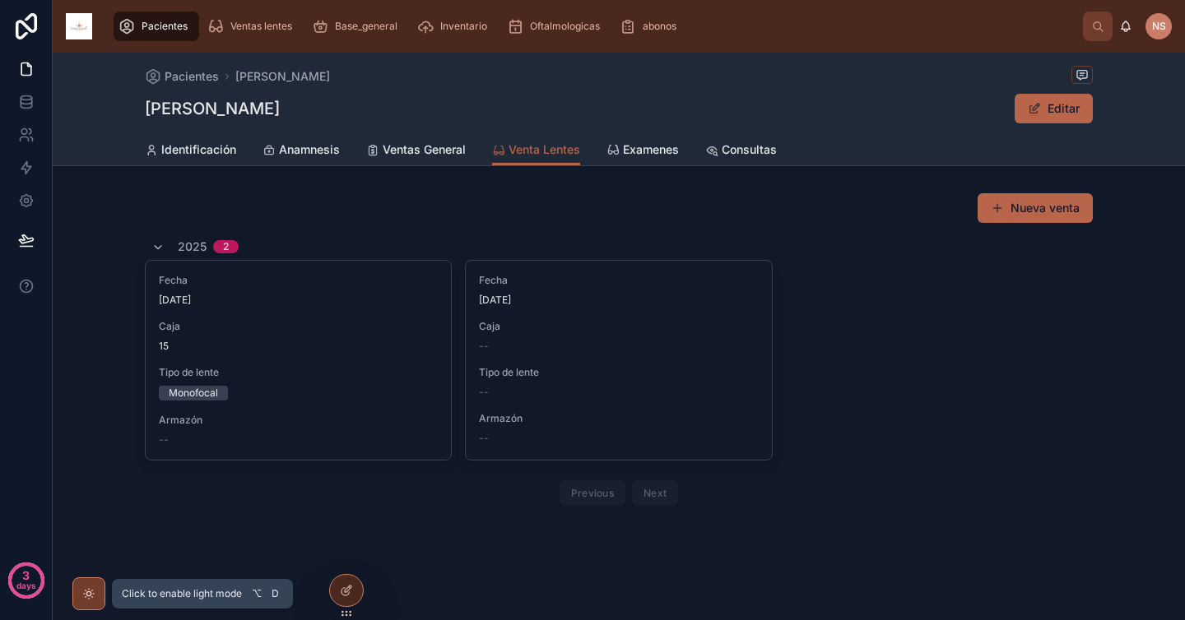
click at [93, 598] on icon at bounding box center [88, 593] width 13 height 13
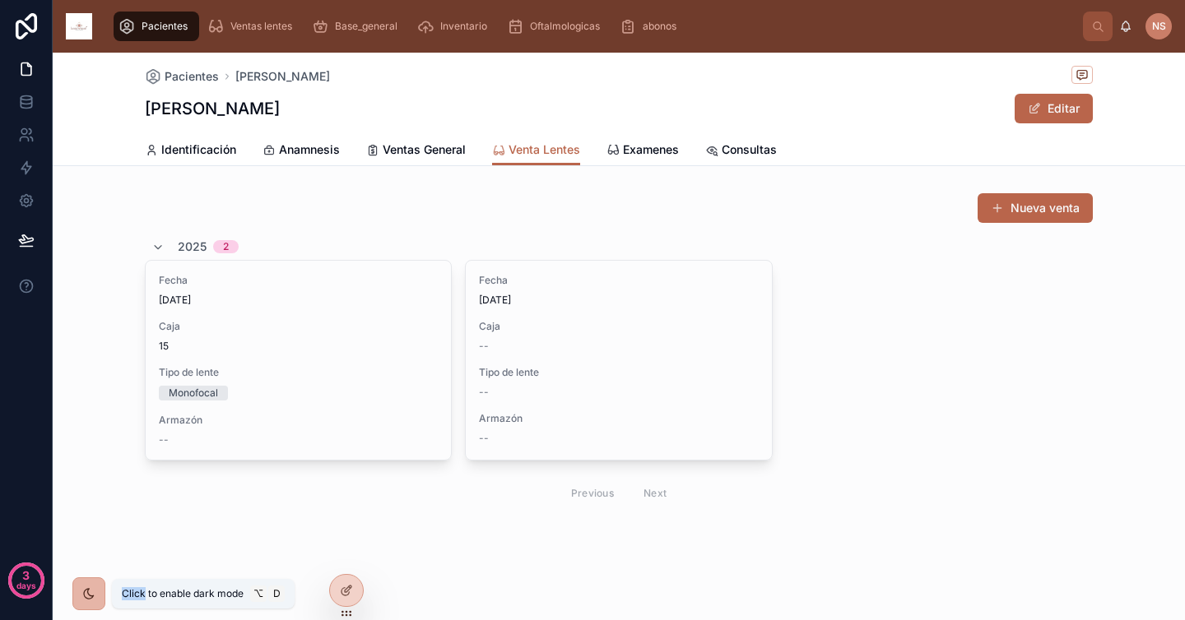
click at [93, 598] on icon at bounding box center [88, 593] width 13 height 13
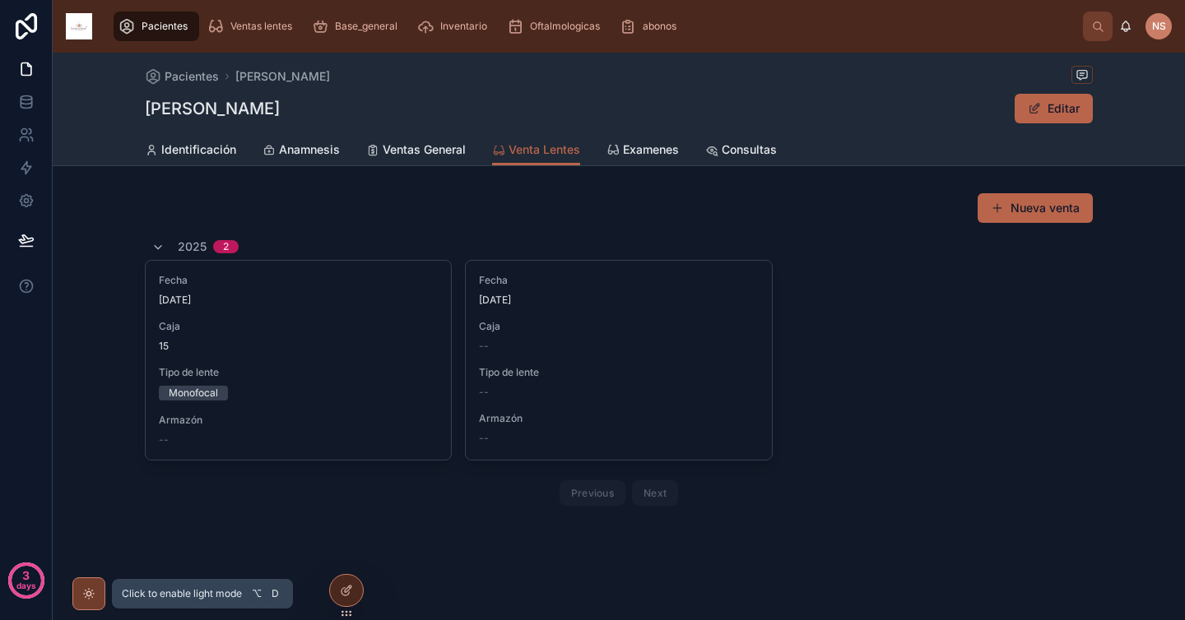
click at [93, 598] on icon at bounding box center [88, 593] width 13 height 13
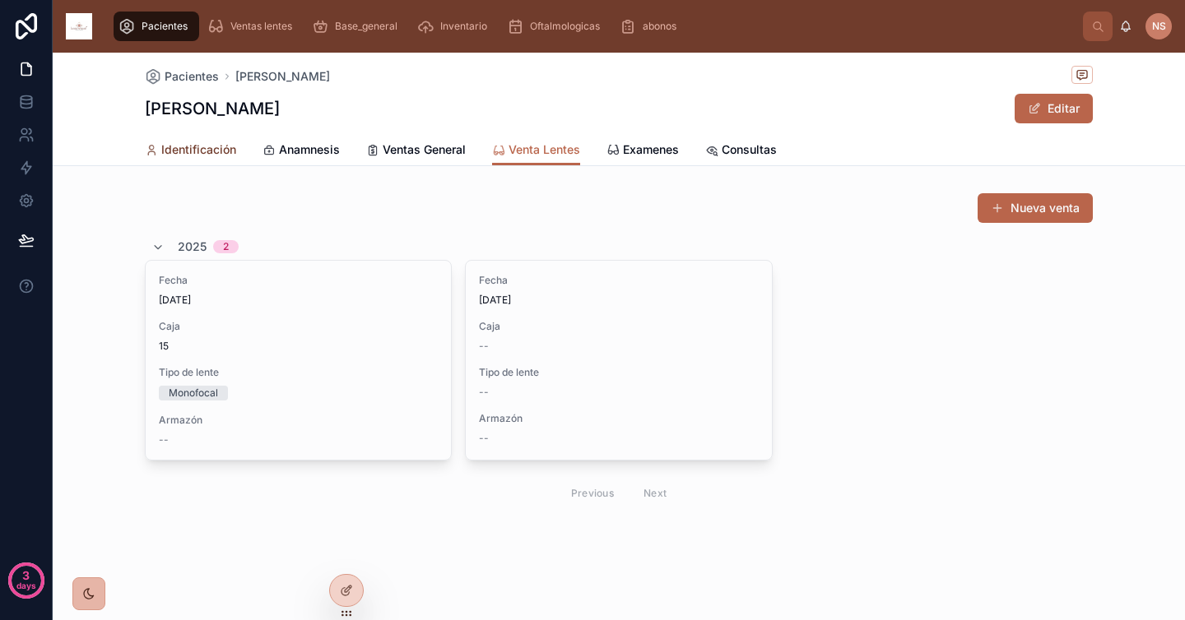
click at [201, 142] on span "Identificación" at bounding box center [198, 150] width 75 height 16
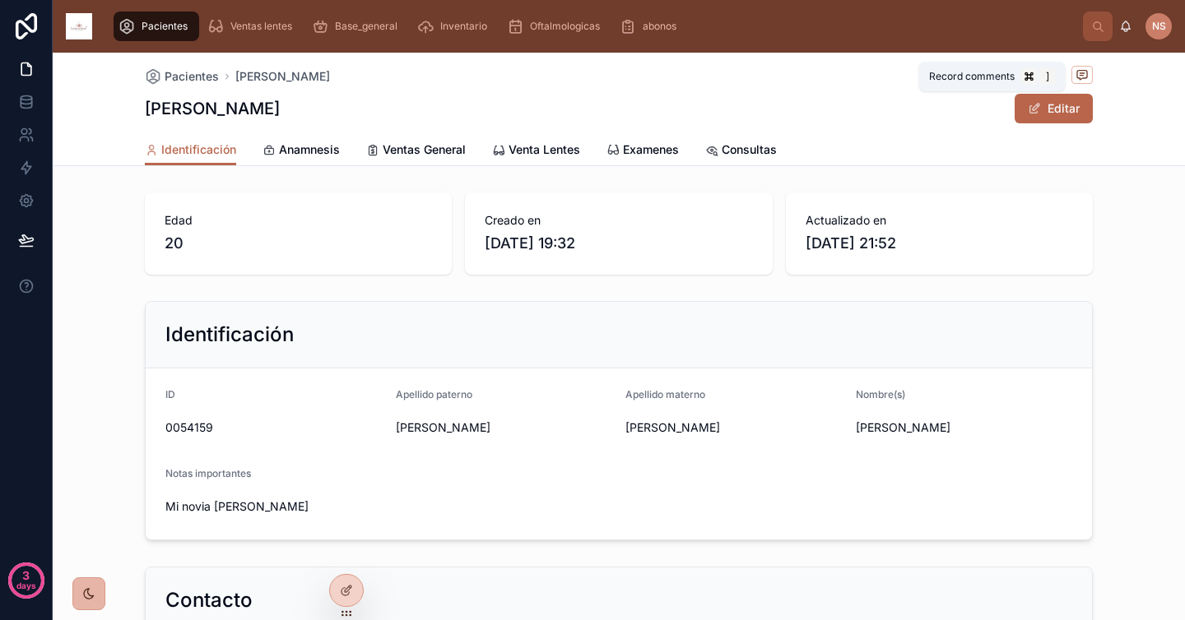
click at [1075, 77] on icon at bounding box center [1081, 74] width 13 height 13
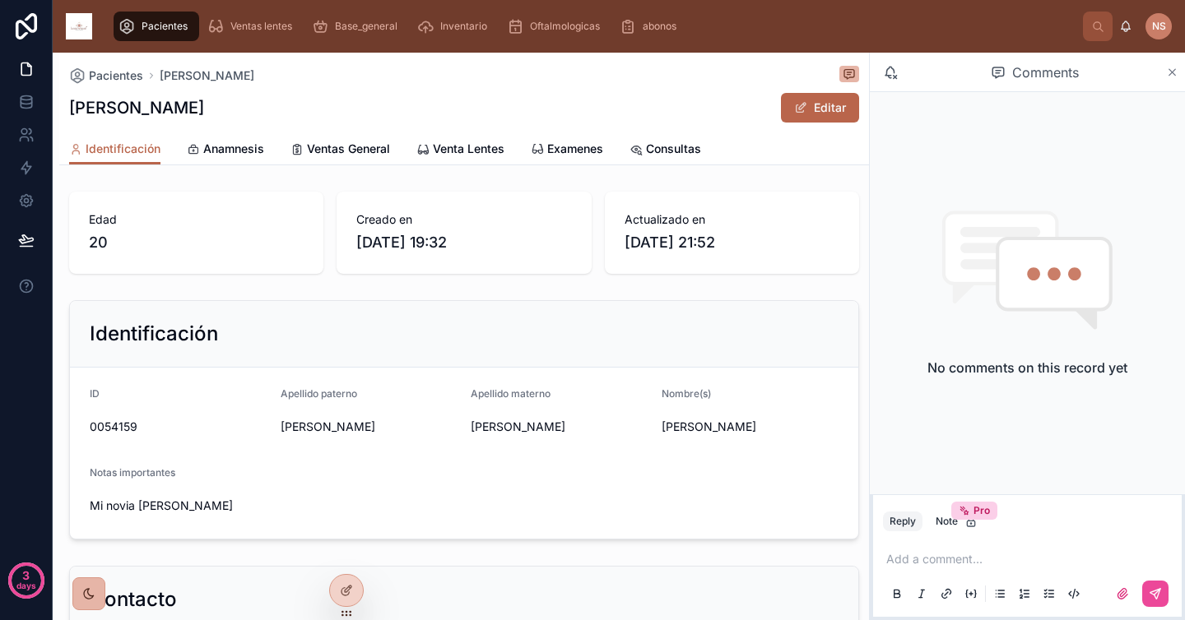
click at [1172, 66] on icon at bounding box center [1172, 72] width 12 height 13
